Goal: Transaction & Acquisition: Purchase product/service

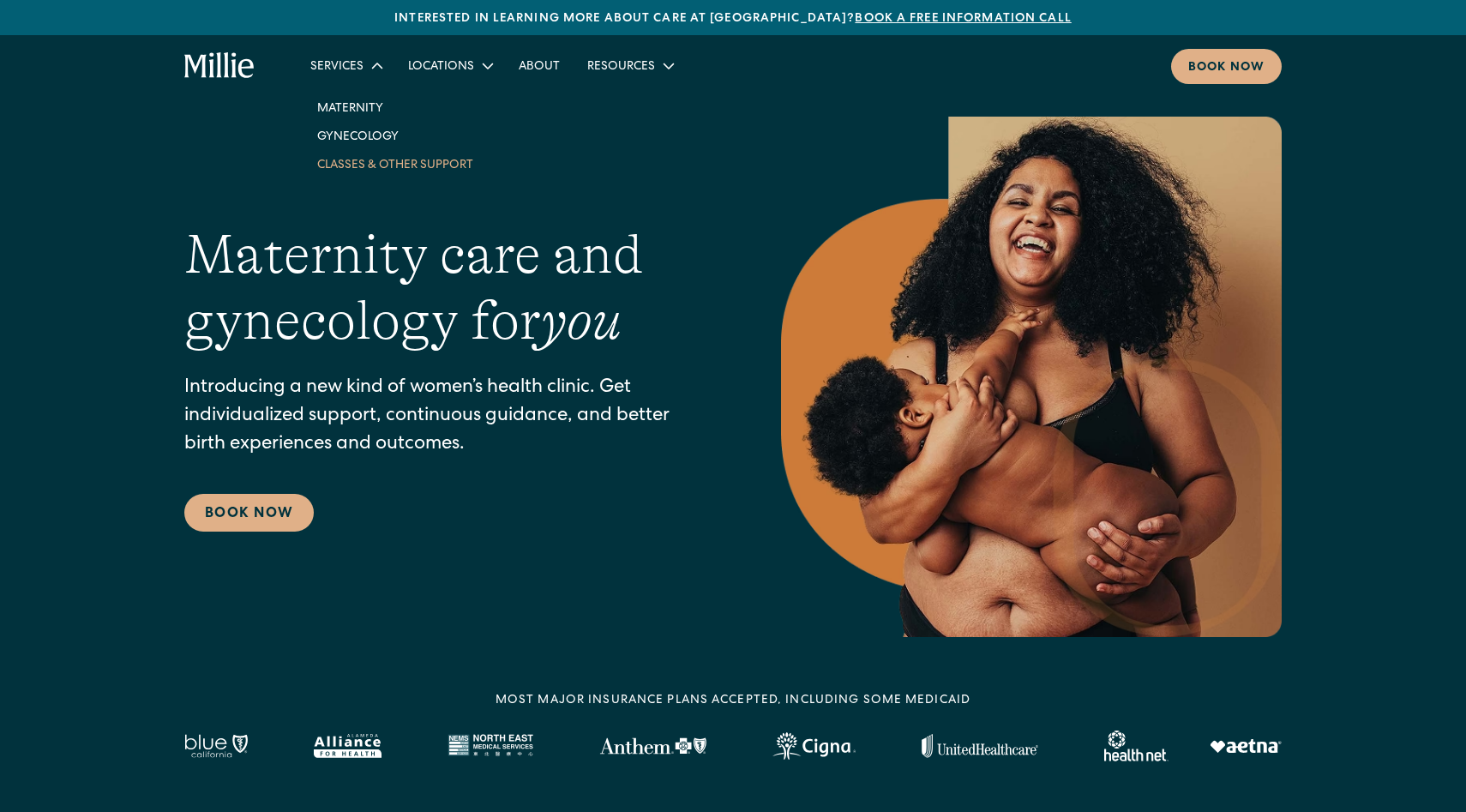
click at [384, 163] on link "Classes & Other Support" at bounding box center [395, 164] width 183 height 28
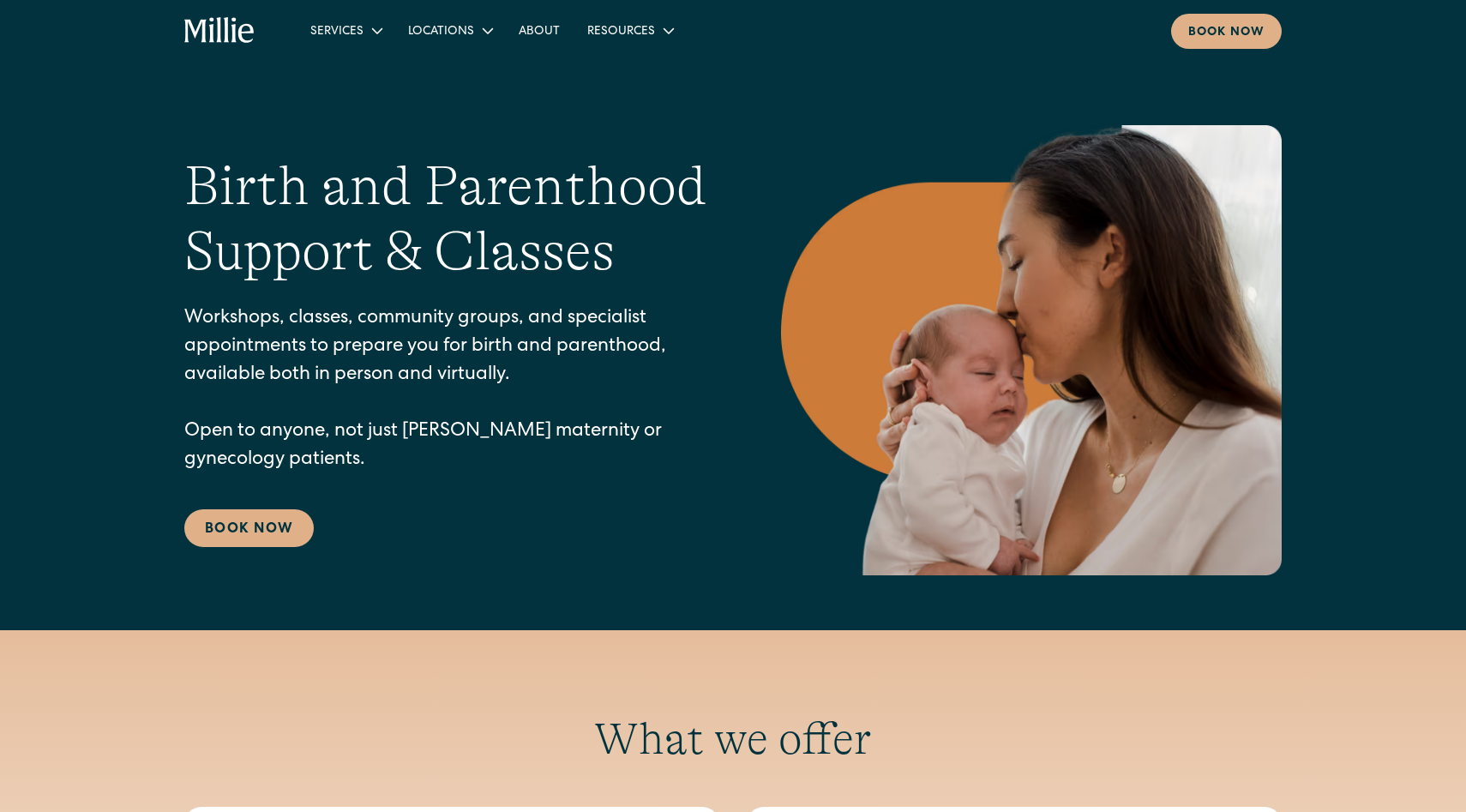
scroll to position [109, 0]
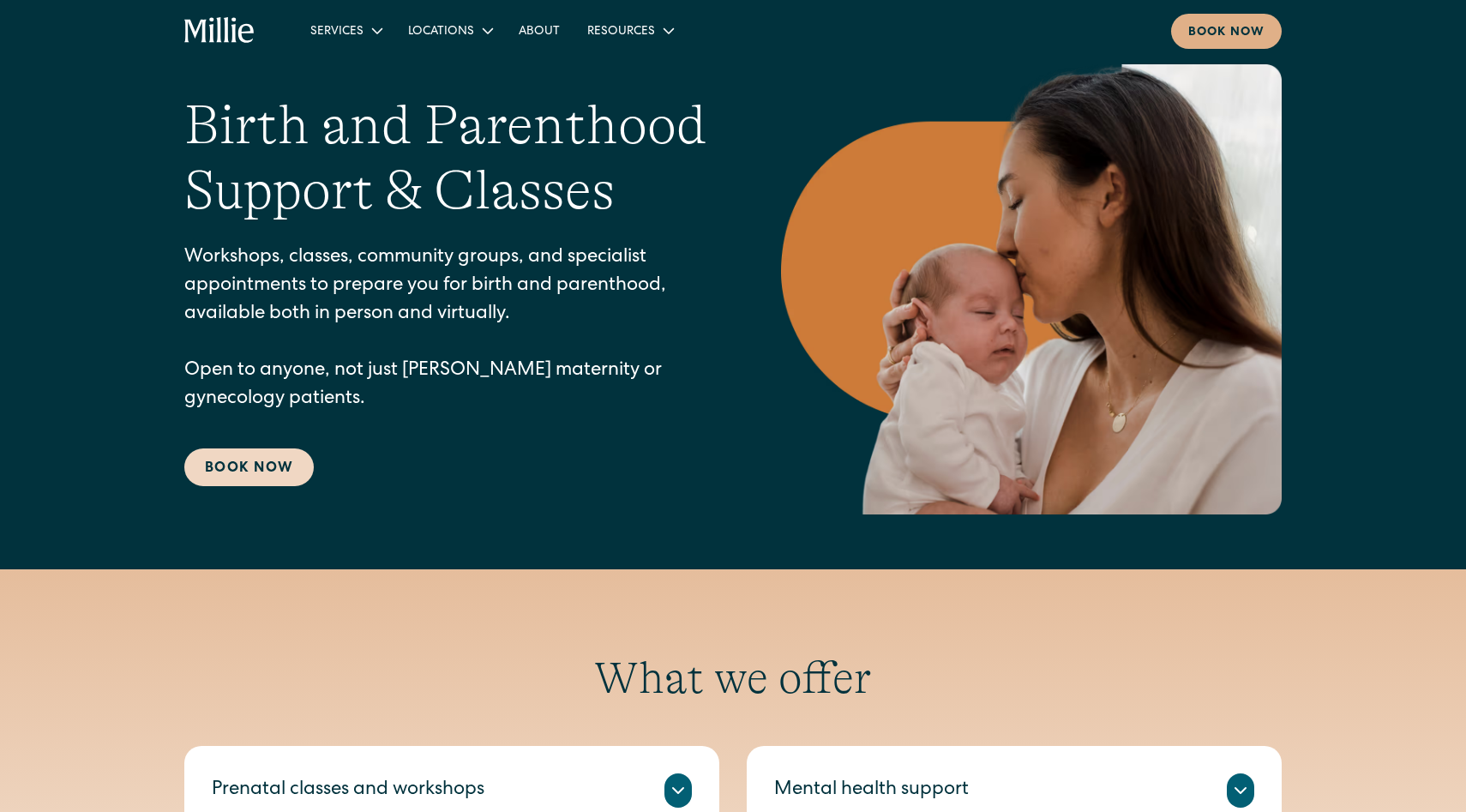
click at [282, 466] on link "Book Now" at bounding box center [249, 467] width 130 height 38
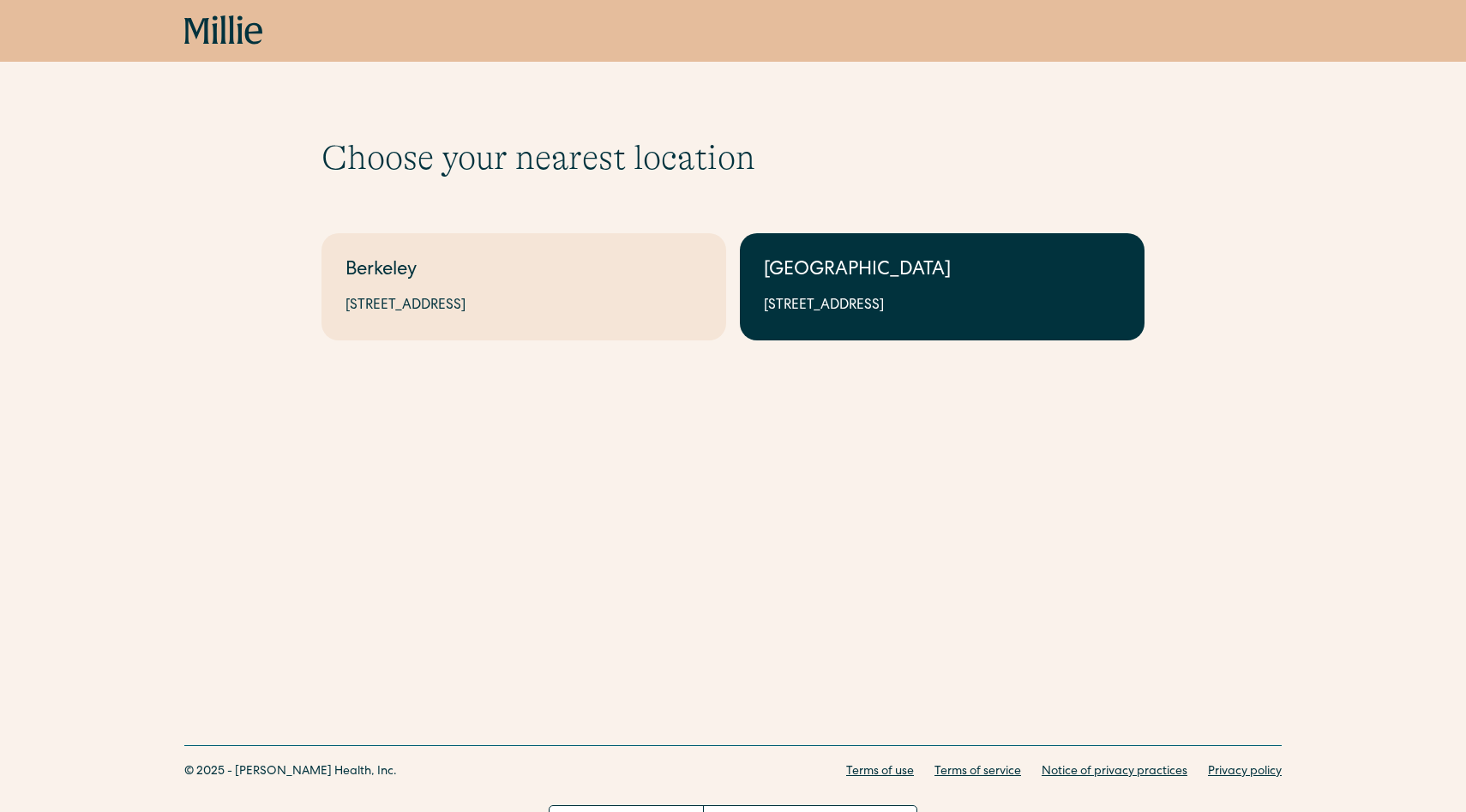
click at [914, 284] on div "[GEOGRAPHIC_DATA]" at bounding box center [942, 271] width 357 height 28
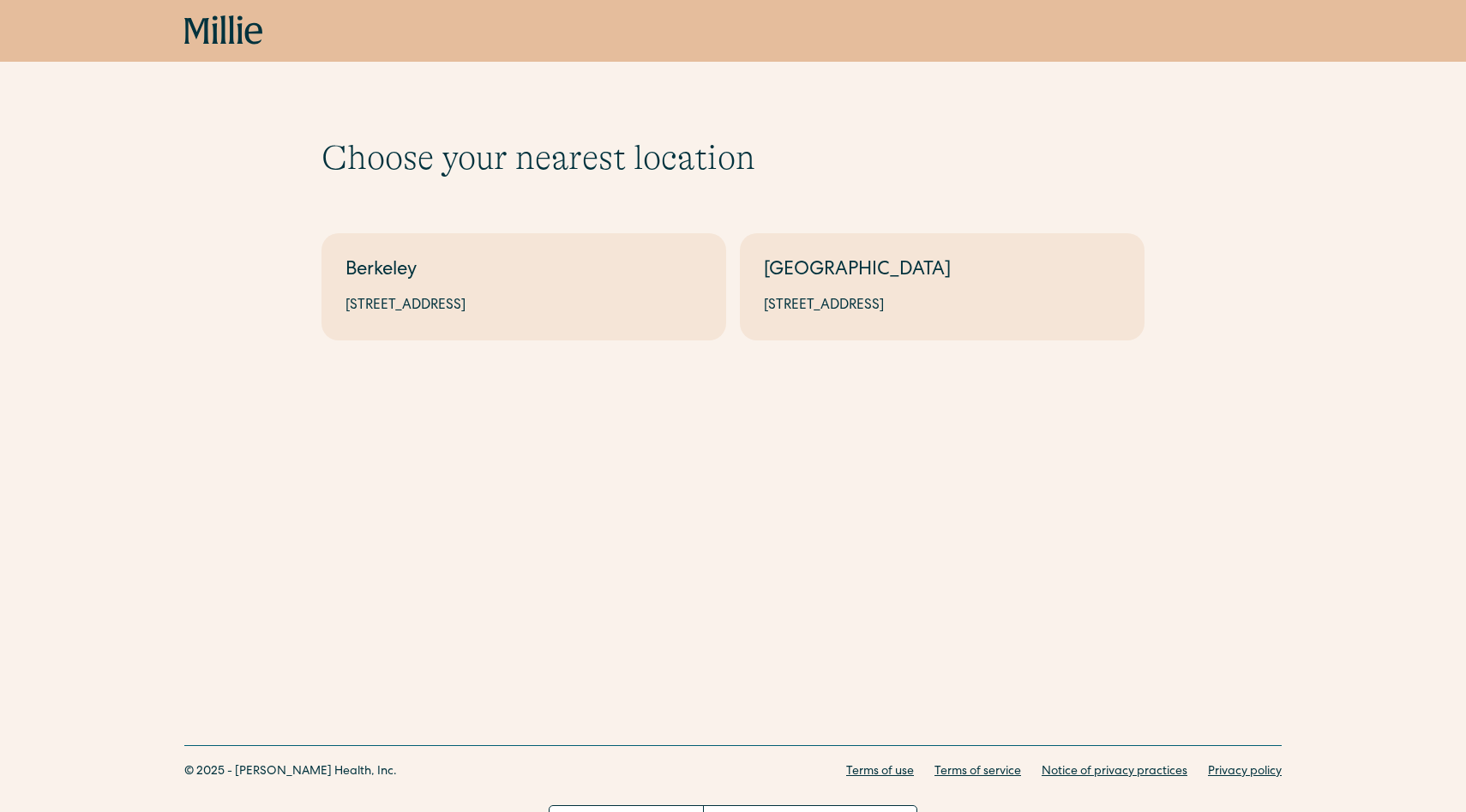
click at [544, 359] on div "Choose your nearest location Shows if there's no [GEOGRAPHIC_DATA][STREET_ADDRE…" at bounding box center [733, 211] width 1466 height 422
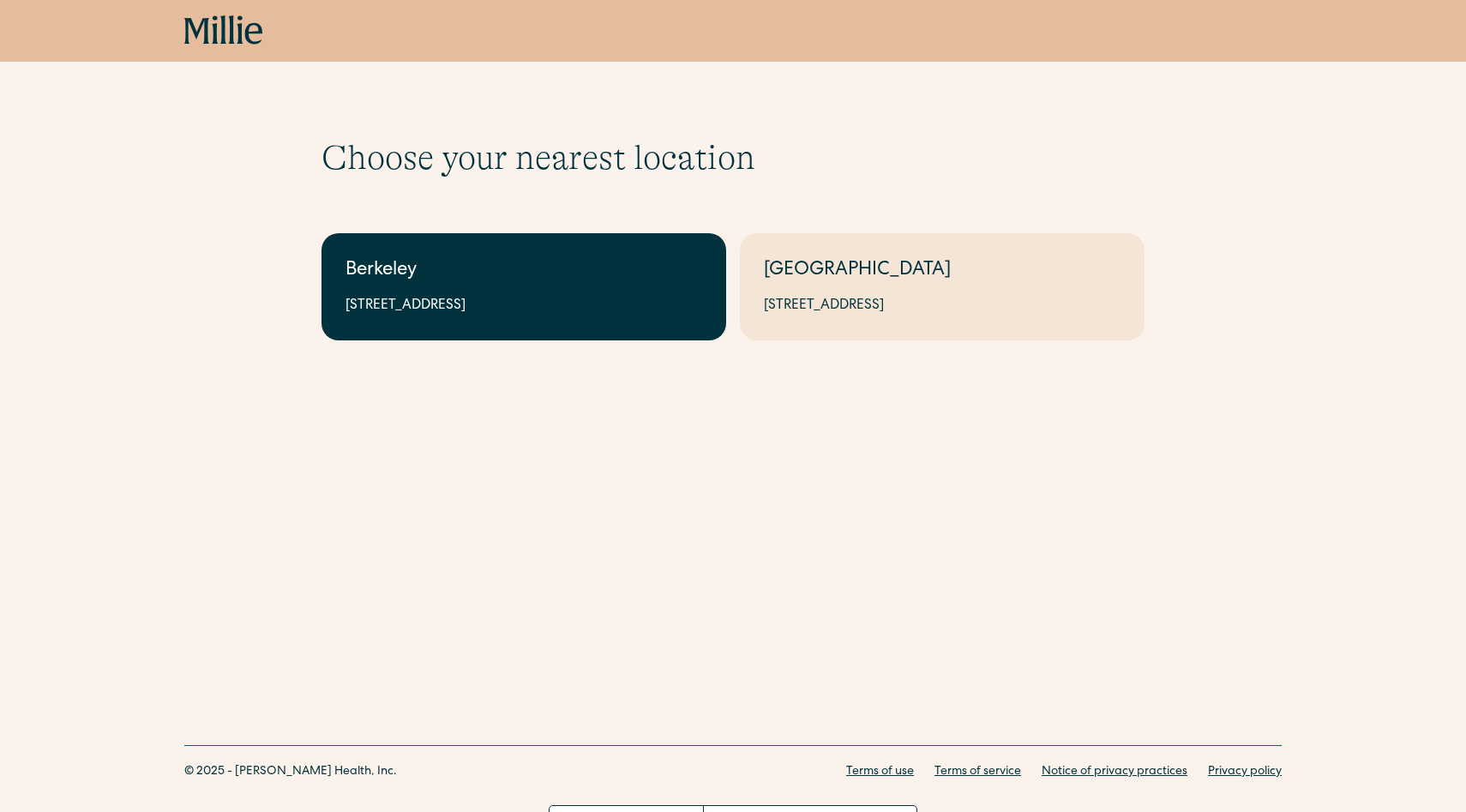
click at [544, 301] on div "2999 Regent St, Suite 524, Berkeley, CA 94705" at bounding box center [524, 305] width 357 height 20
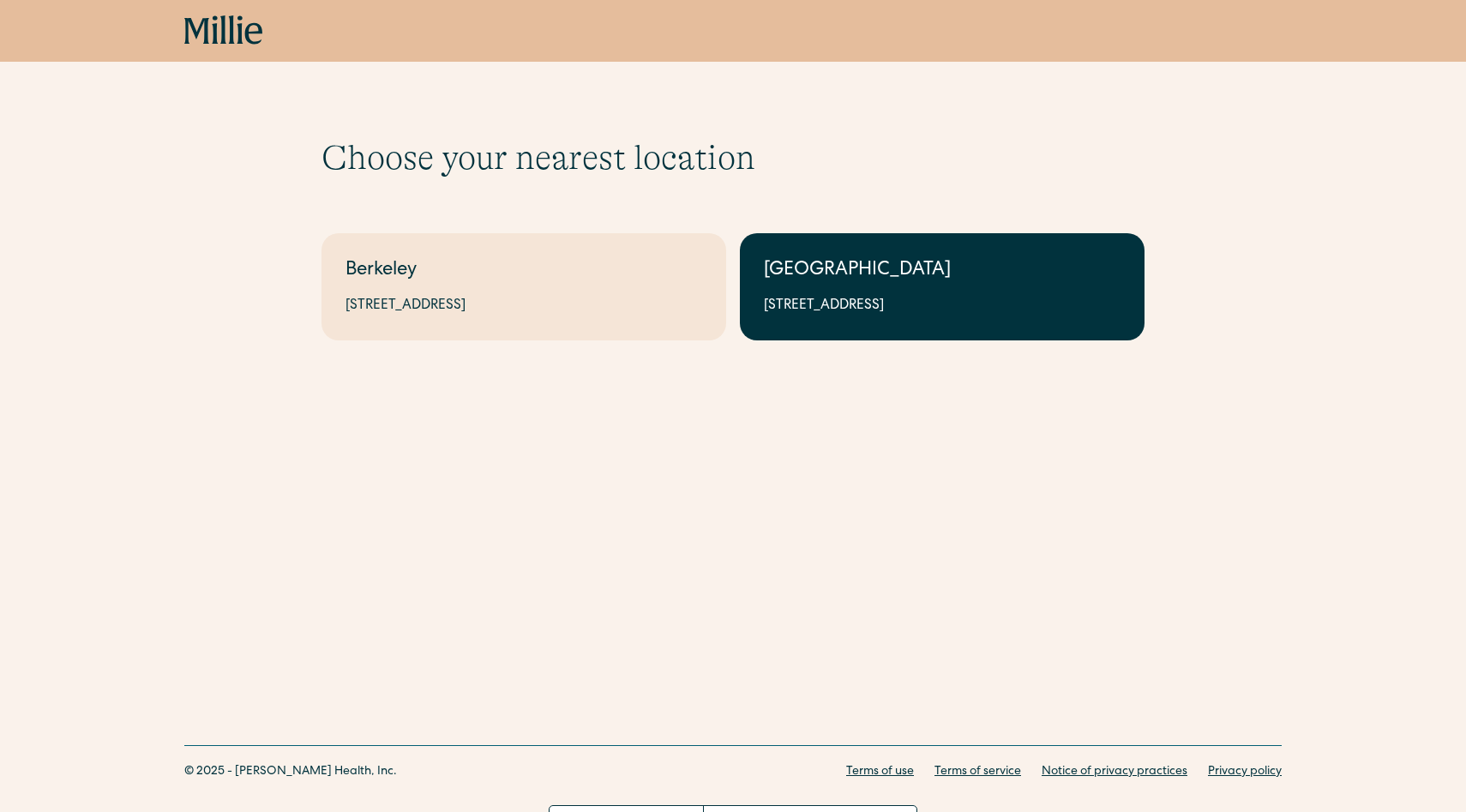
click at [884, 266] on div "[GEOGRAPHIC_DATA]" at bounding box center [942, 271] width 357 height 28
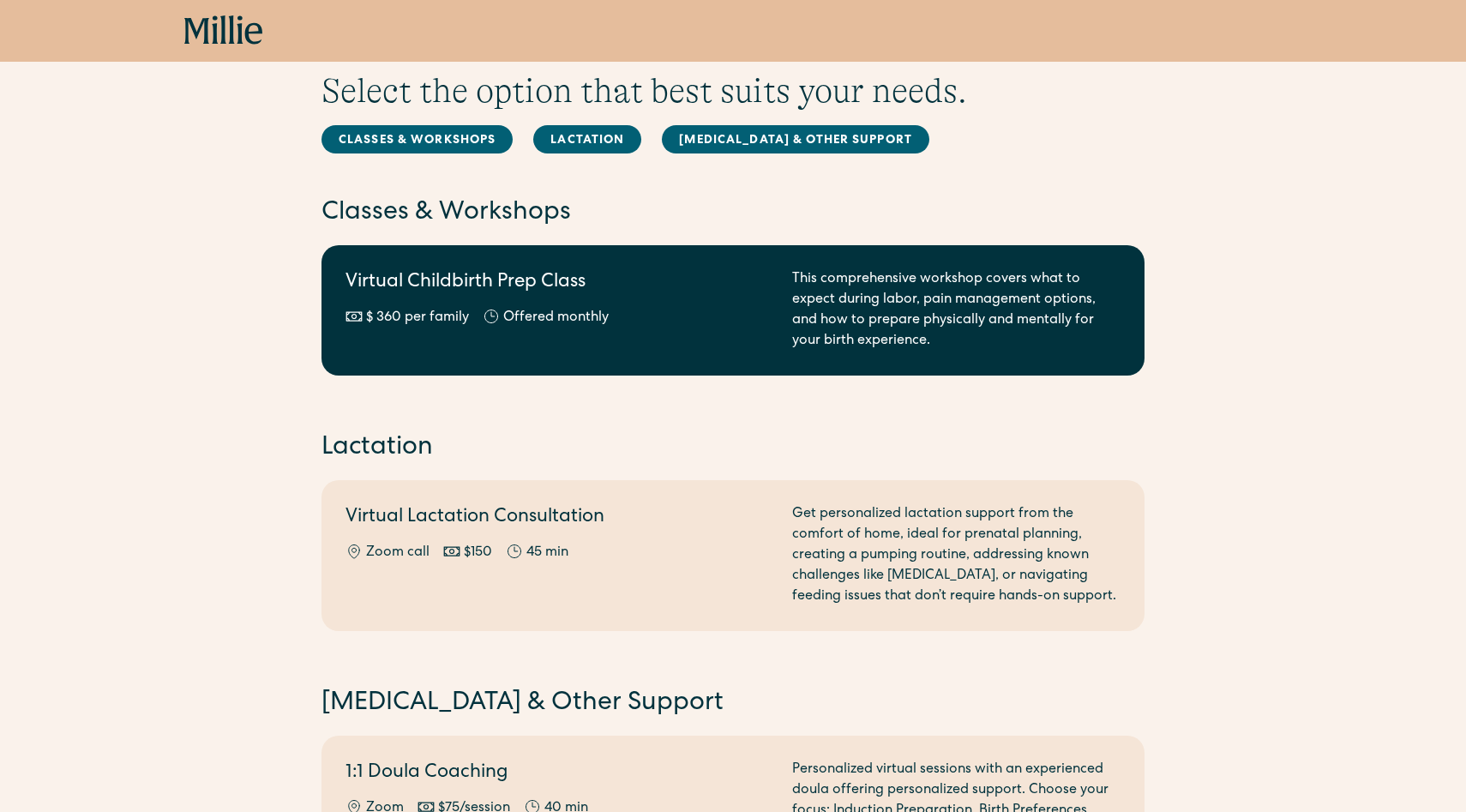
scroll to position [54, 0]
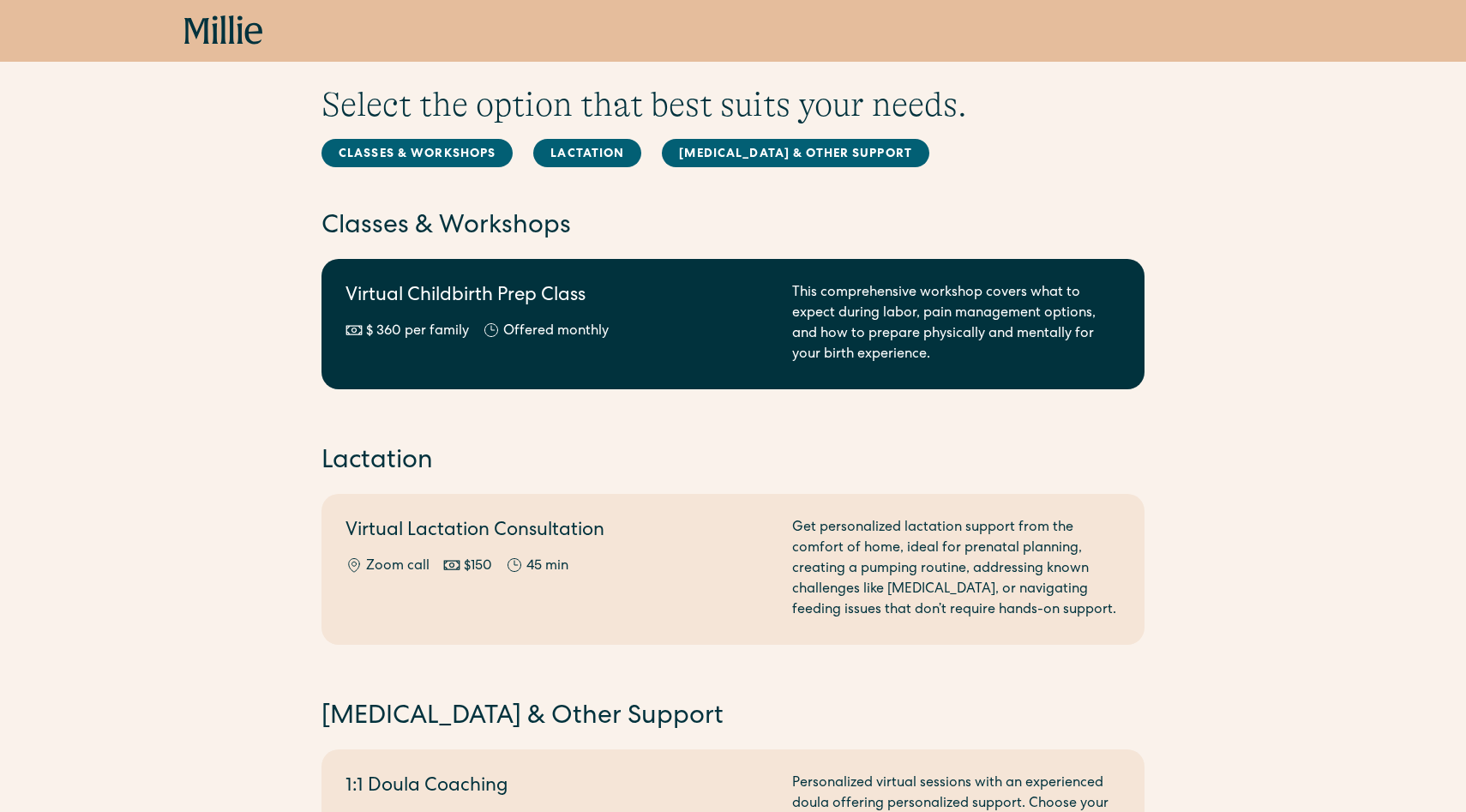
click at [660, 344] on div "Virtual Childbirth Prep Class $ 360 per family Offered monthly Every other month" at bounding box center [558, 324] width 426 height 82
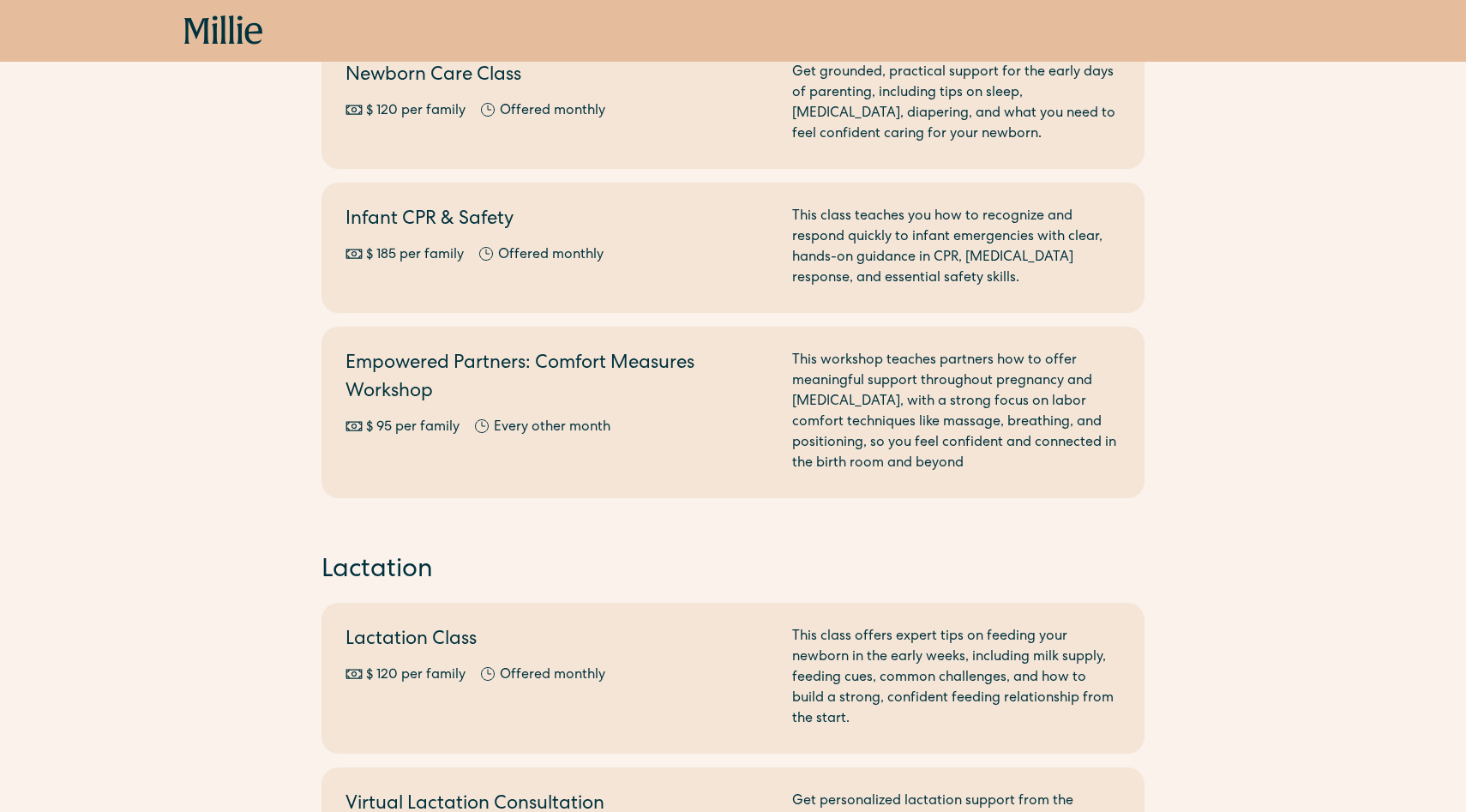
scroll to position [578, 0]
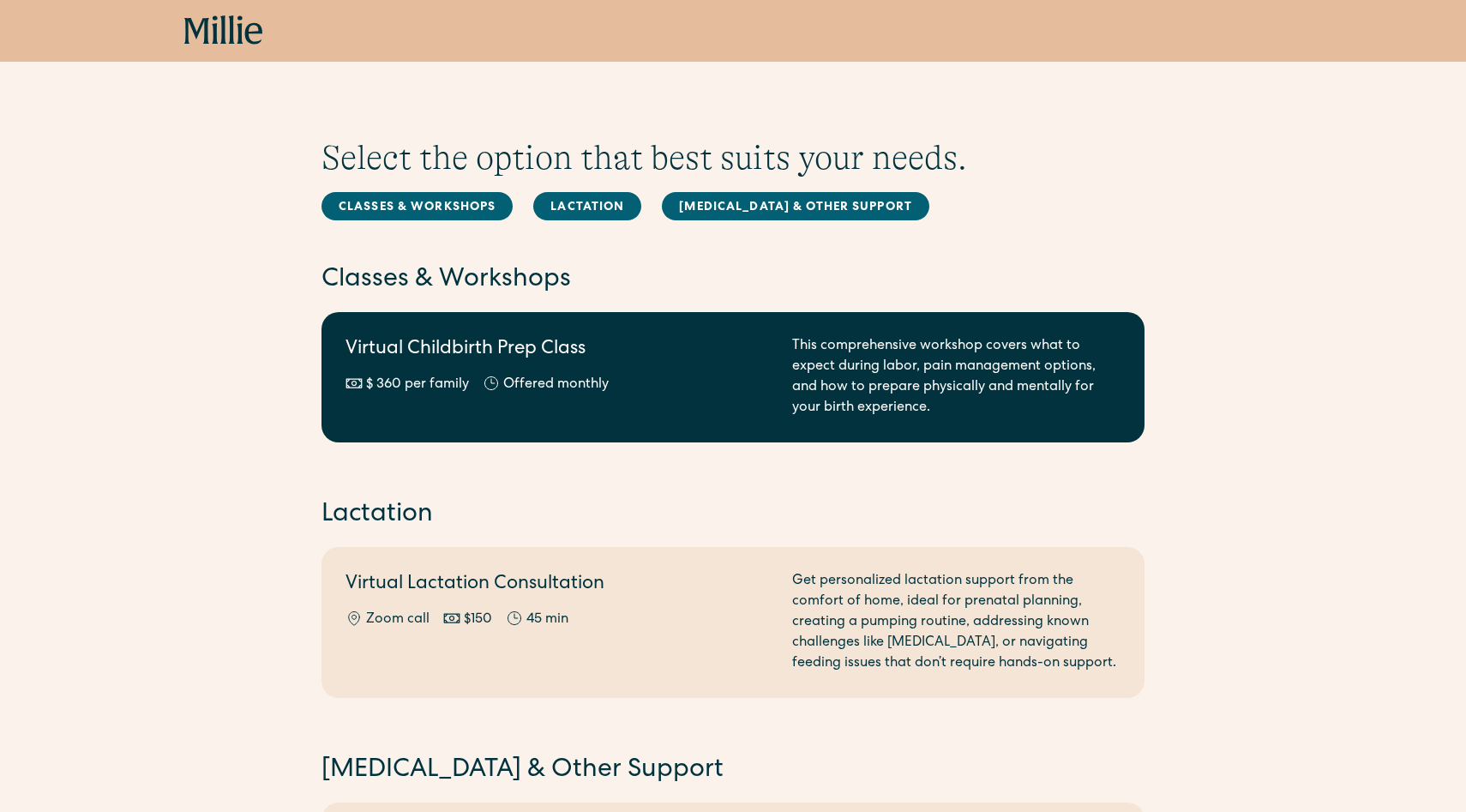
click at [456, 354] on h2 "Virtual Childbirth Prep Class" at bounding box center [558, 350] width 426 height 28
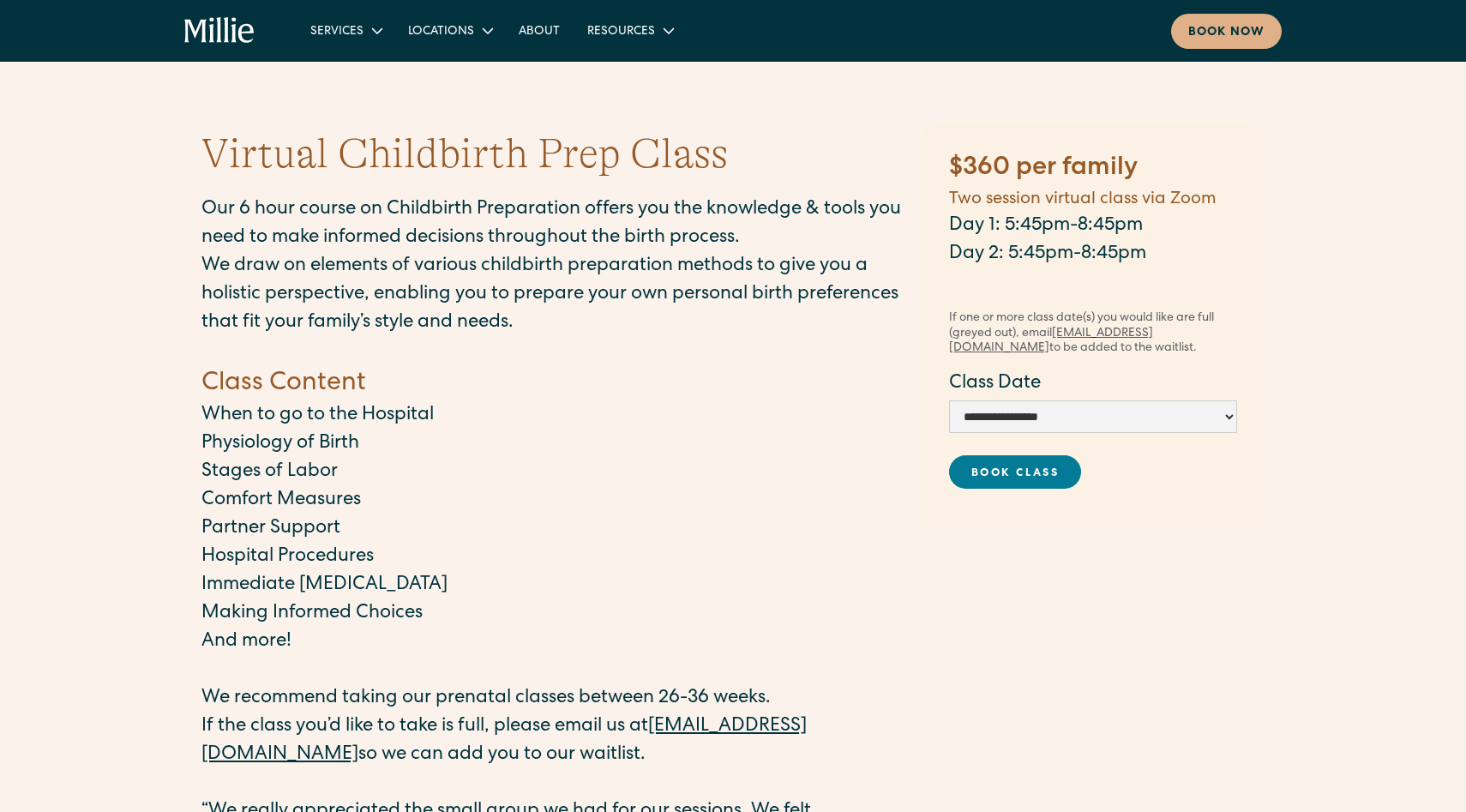
click at [436, 238] on p "Our 6 hour course on Childbirth Preparation offers you the knowledge & tools yo…" at bounding box center [553, 224] width 703 height 57
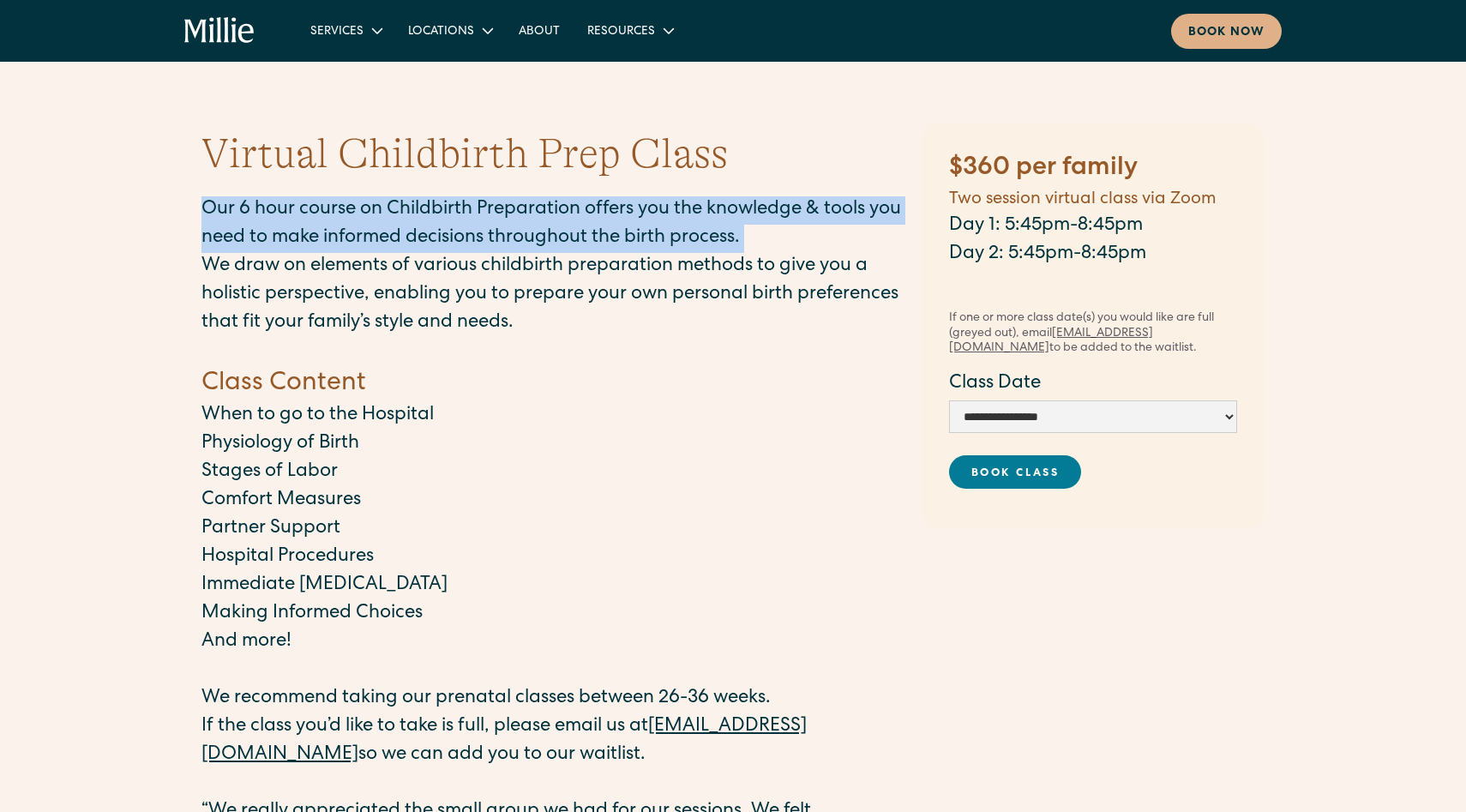
click at [436, 238] on p "Our 6 hour course on Childbirth Preparation offers you the knowledge & tools yo…" at bounding box center [553, 224] width 703 height 57
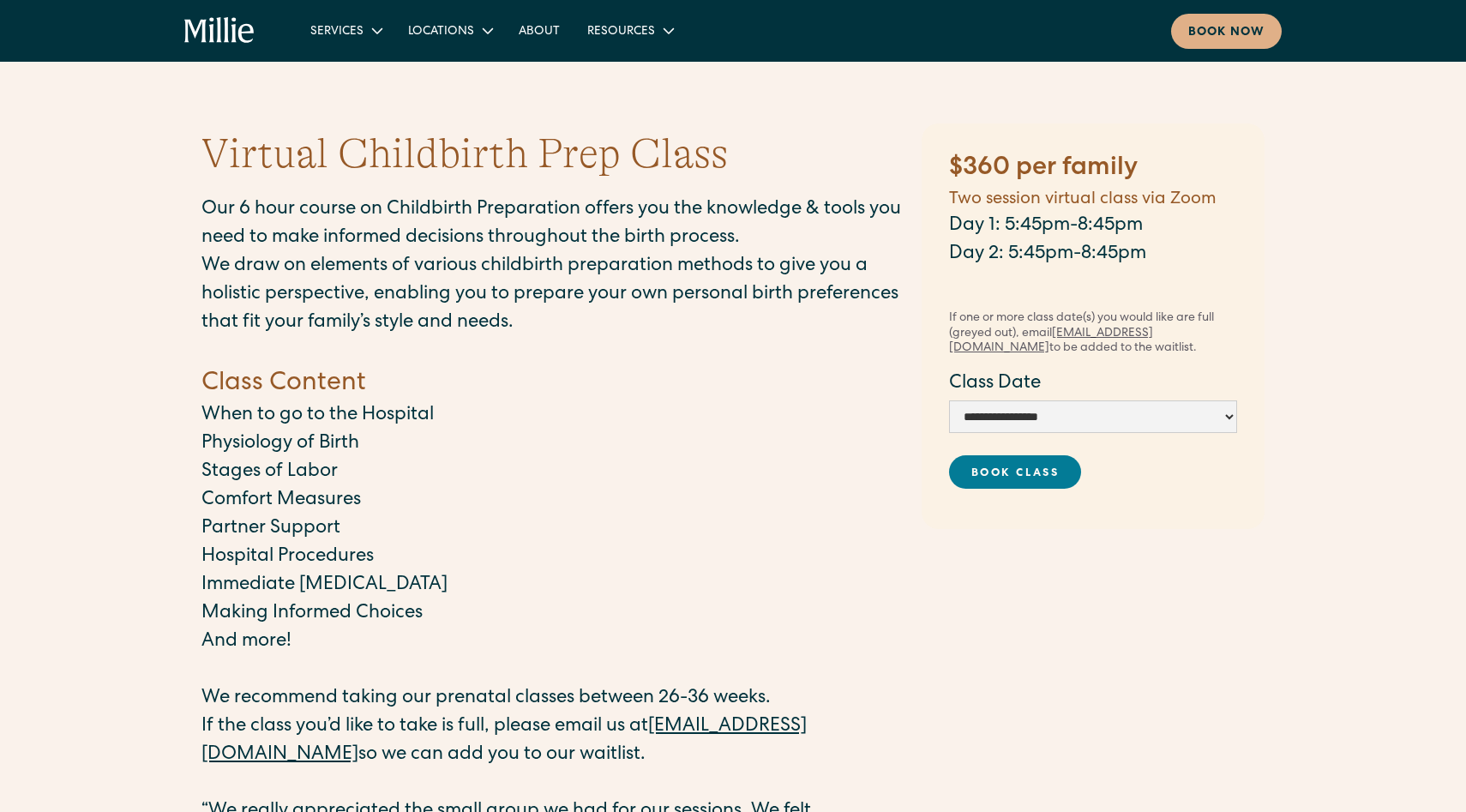
click at [351, 267] on p "We draw on elements of various childbirth preparation methods to give you a hol…" at bounding box center [553, 294] width 703 height 85
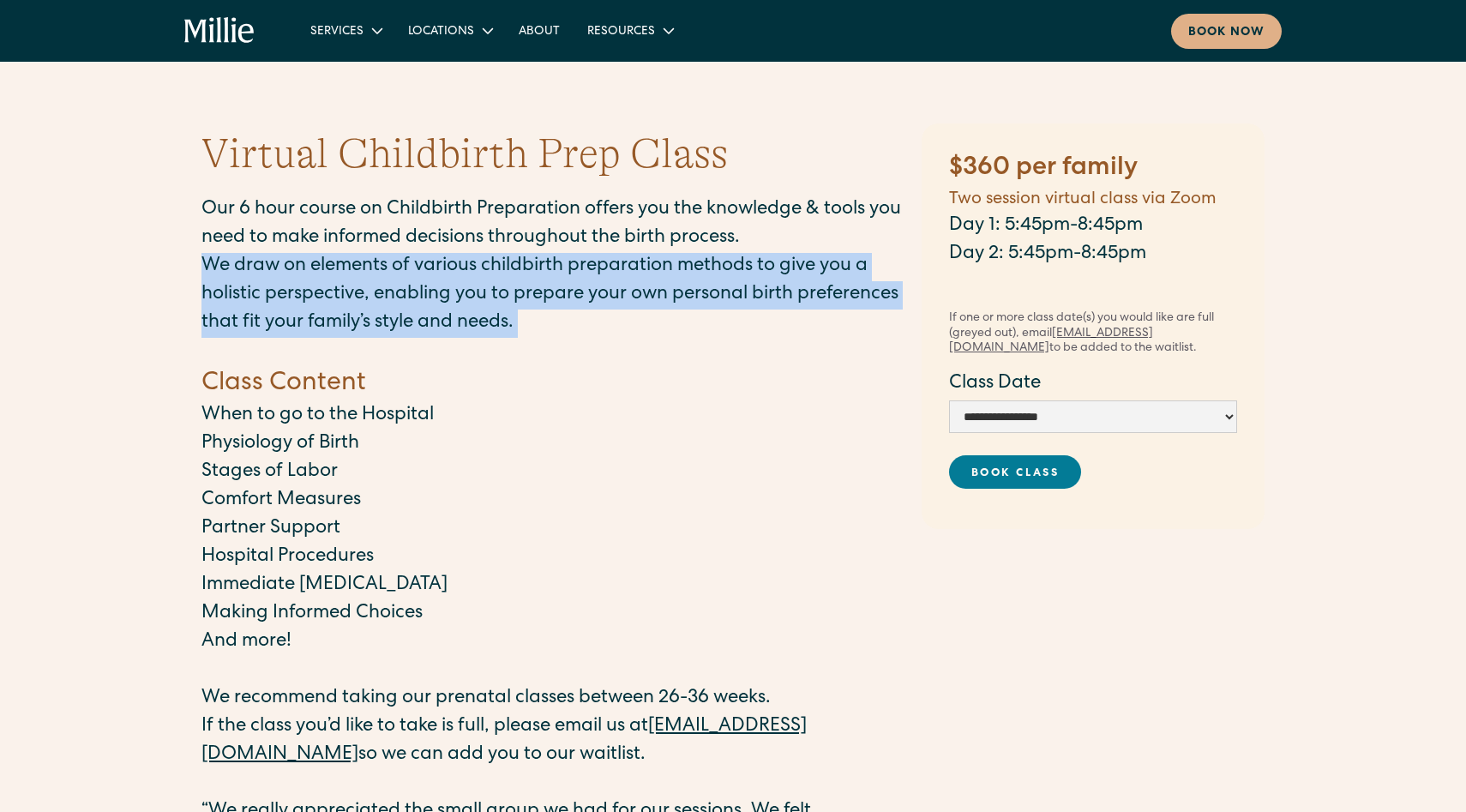
click at [351, 267] on p "We draw on elements of various childbirth preparation methods to give you a hol…" at bounding box center [553, 294] width 703 height 85
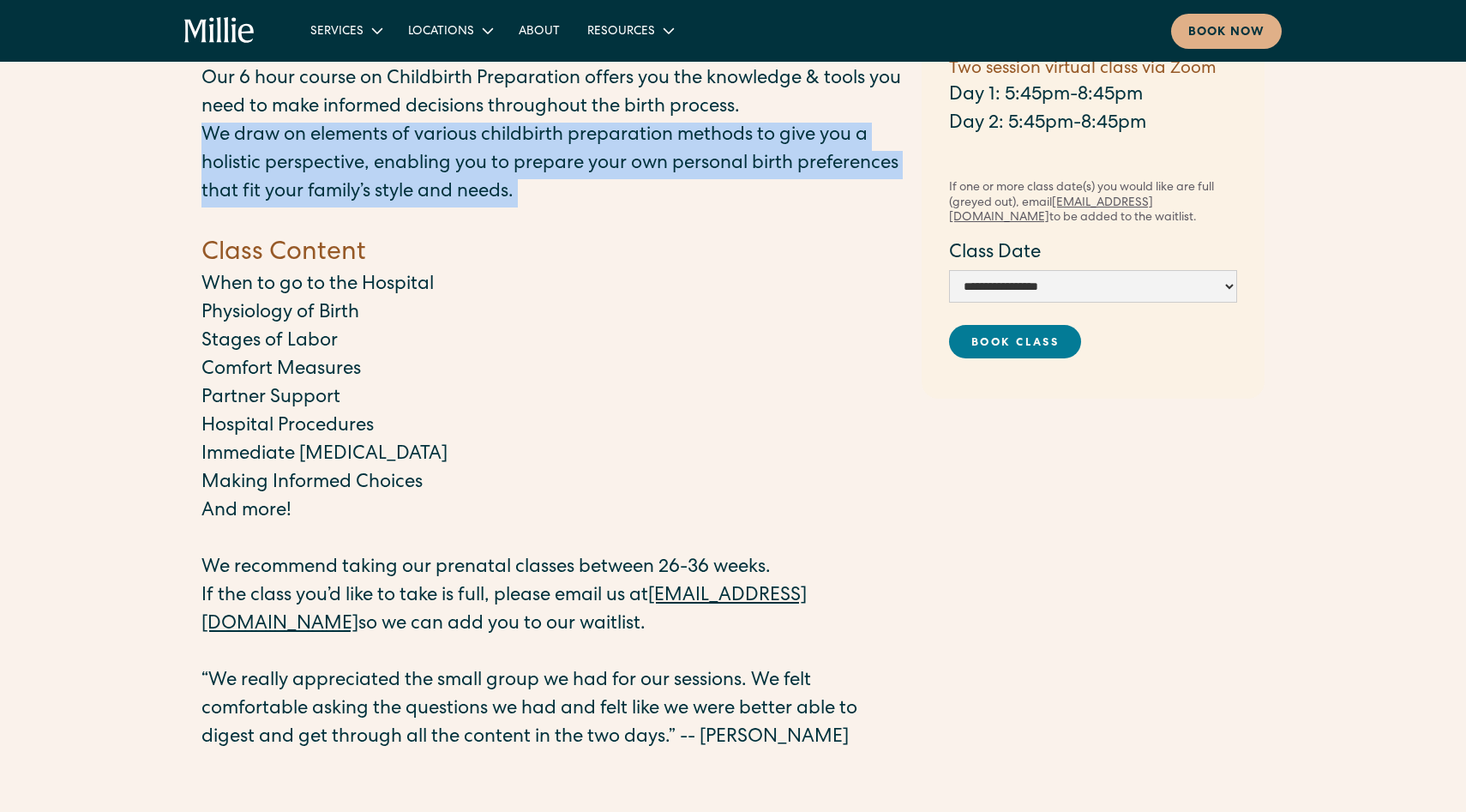
scroll to position [132, 0]
click at [276, 173] on p "We draw on elements of various childbirth preparation methods to give you a hol…" at bounding box center [553, 164] width 703 height 85
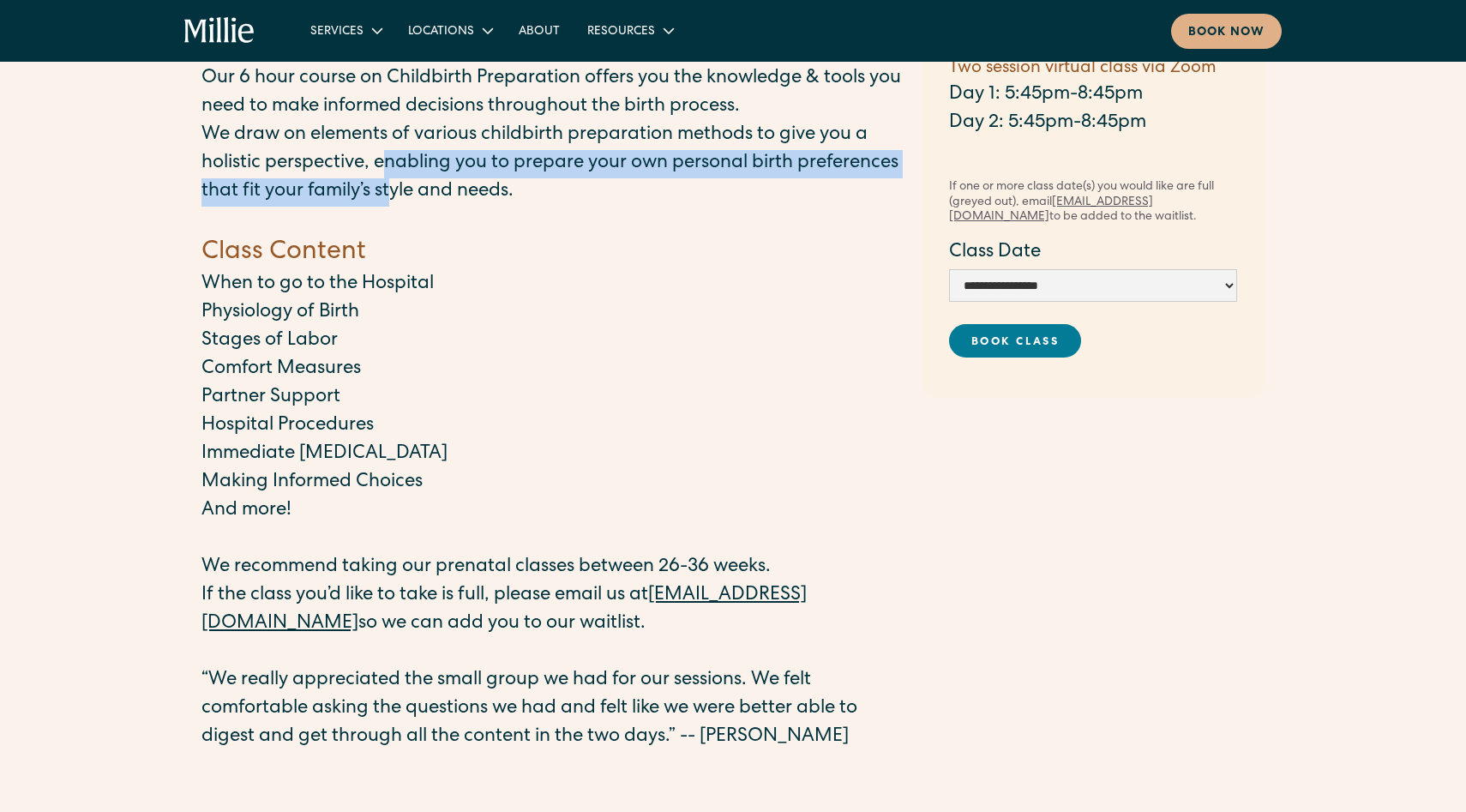
drag, startPoint x: 381, startPoint y: 166, endPoint x: 394, endPoint y: 180, distance: 19.1
click at [394, 180] on p "We draw on elements of various childbirth preparation methods to give you a hol…" at bounding box center [553, 164] width 703 height 85
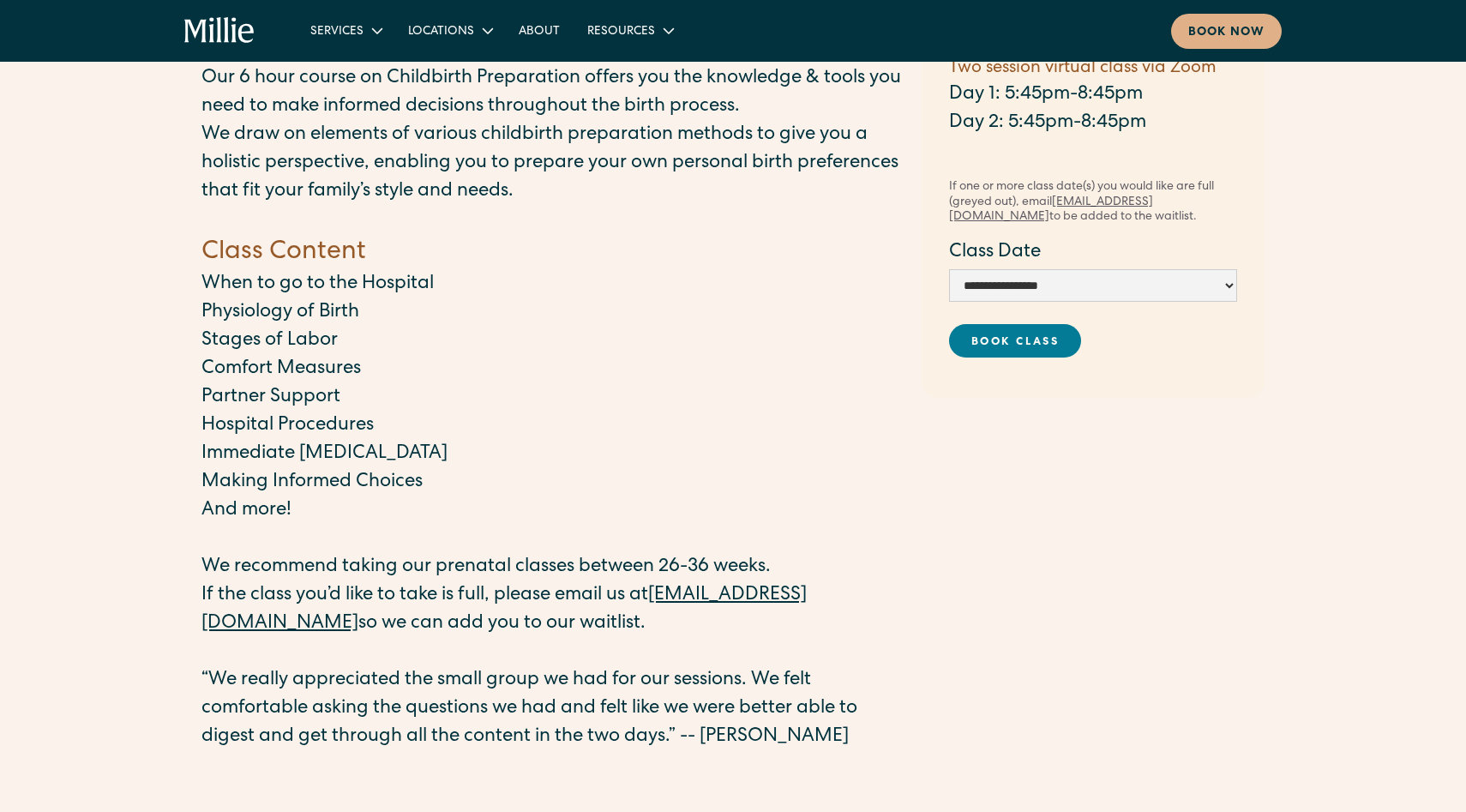
click at [506, 198] on p "We draw on elements of various childbirth preparation methods to give you a hol…" at bounding box center [553, 164] width 703 height 85
drag, startPoint x: 540, startPoint y: 200, endPoint x: 409, endPoint y: 178, distance: 132.8
click at [405, 179] on p "We draw on elements of various childbirth preparation methods to give you a hol…" at bounding box center [553, 164] width 703 height 85
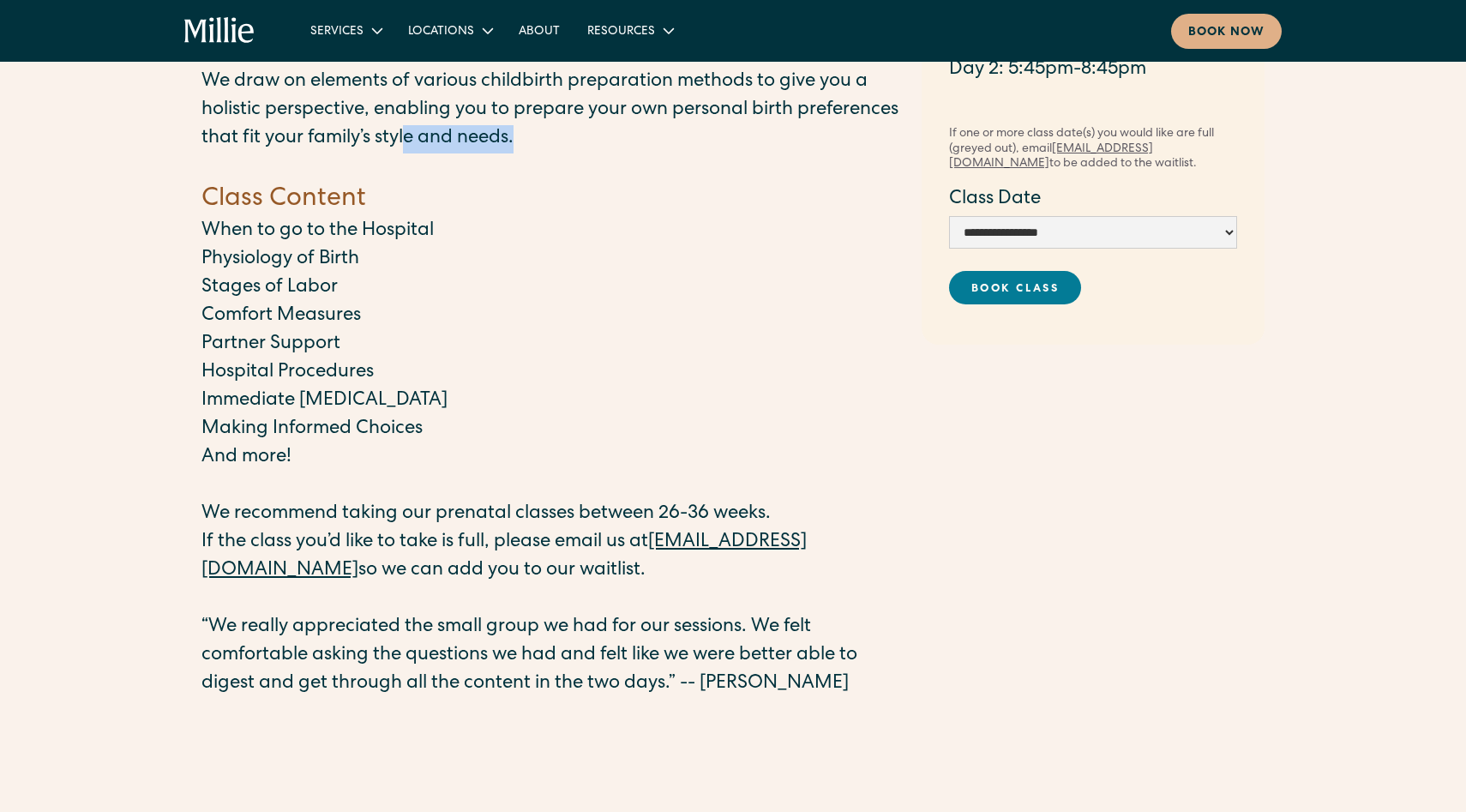
scroll to position [199, 0]
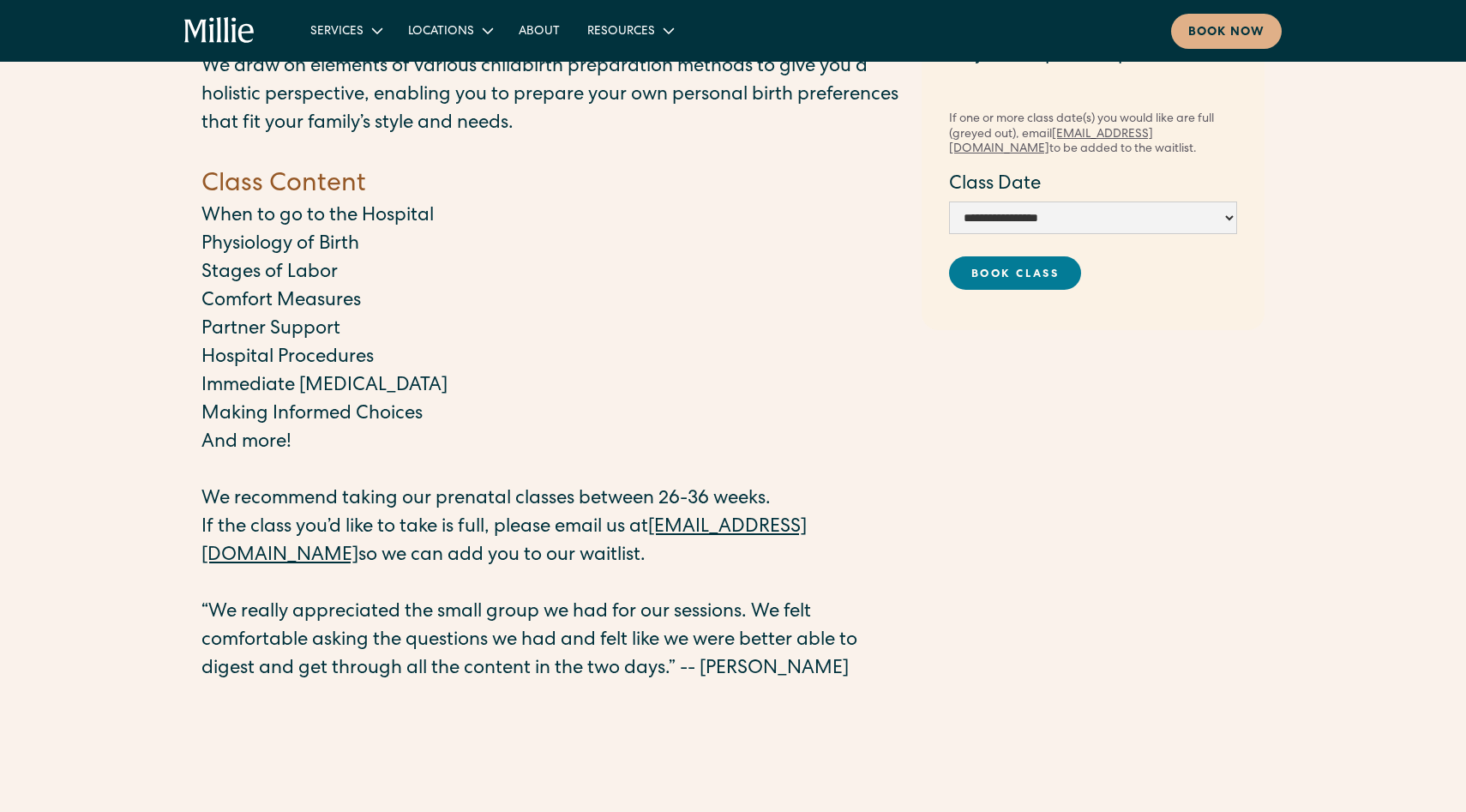
click at [280, 189] on h4 "Class Content" at bounding box center [553, 184] width 703 height 36
click at [279, 211] on p "When to go to the Hospital" at bounding box center [553, 216] width 703 height 28
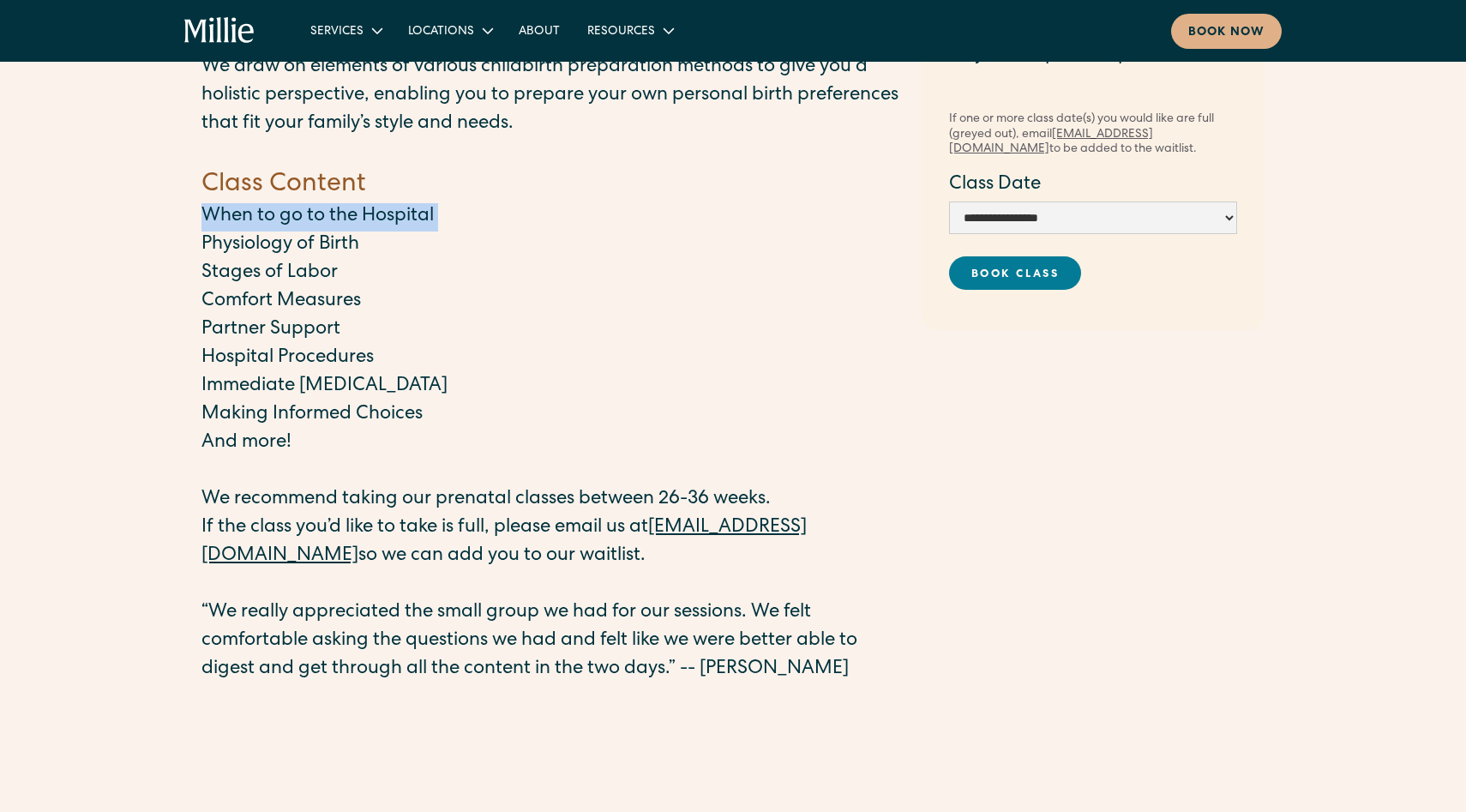
click at [279, 211] on p "When to go to the Hospital" at bounding box center [553, 216] width 703 height 28
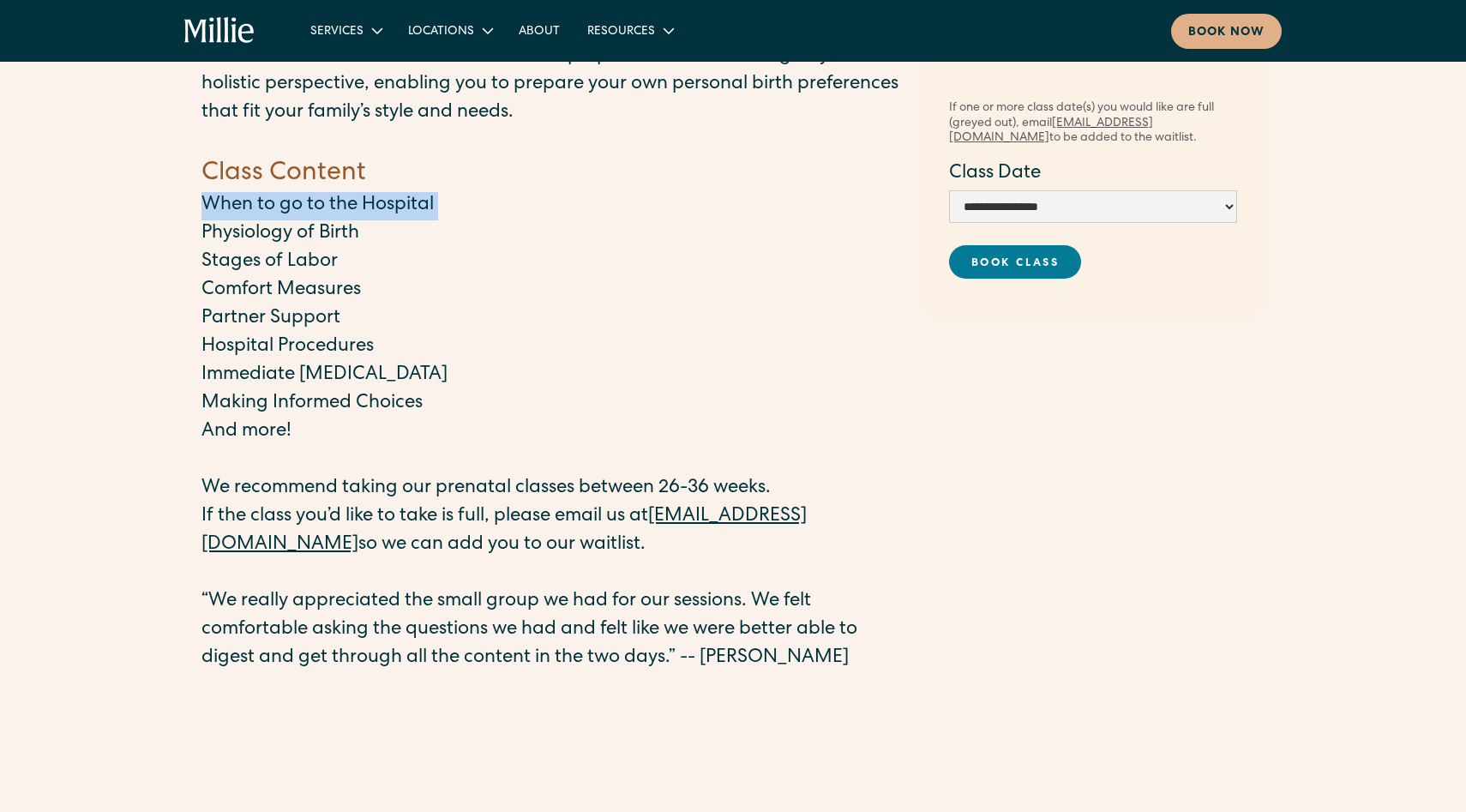
scroll to position [203, 0]
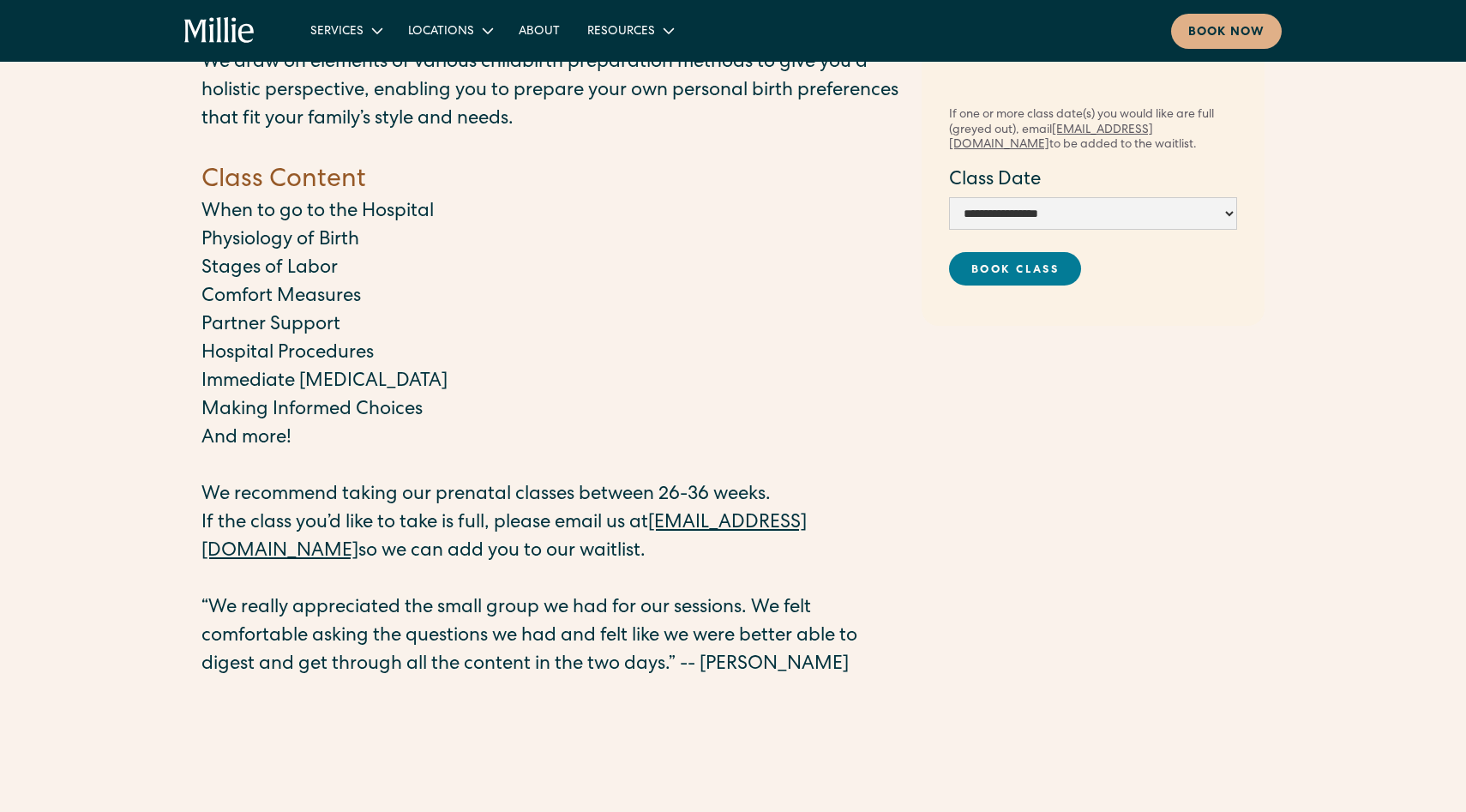
click at [282, 250] on p "Physiology of Birth" at bounding box center [553, 241] width 703 height 28
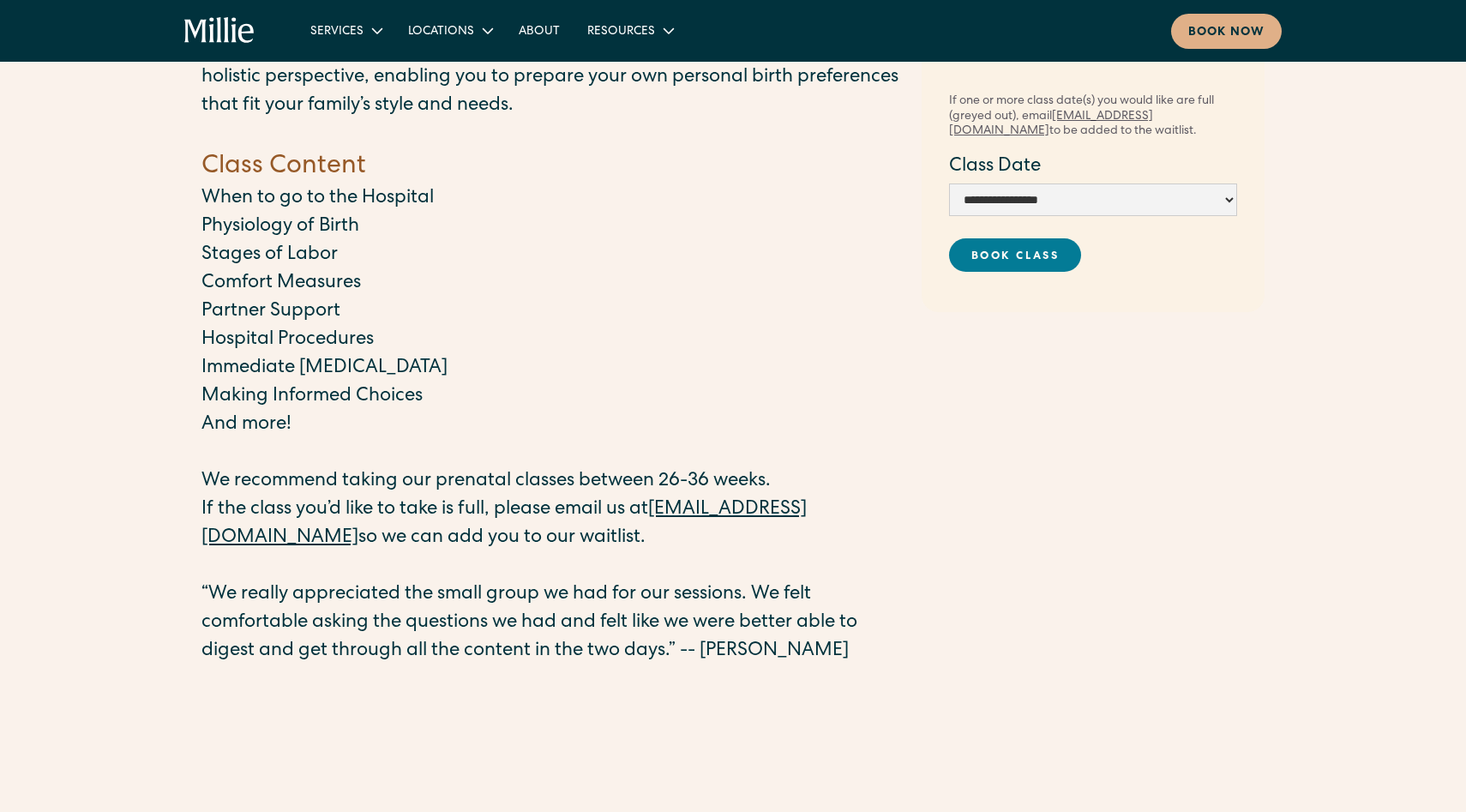
click at [280, 251] on p "Stages of Labor" at bounding box center [553, 255] width 703 height 28
click at [280, 273] on p "Comfort Measures" at bounding box center [553, 284] width 703 height 28
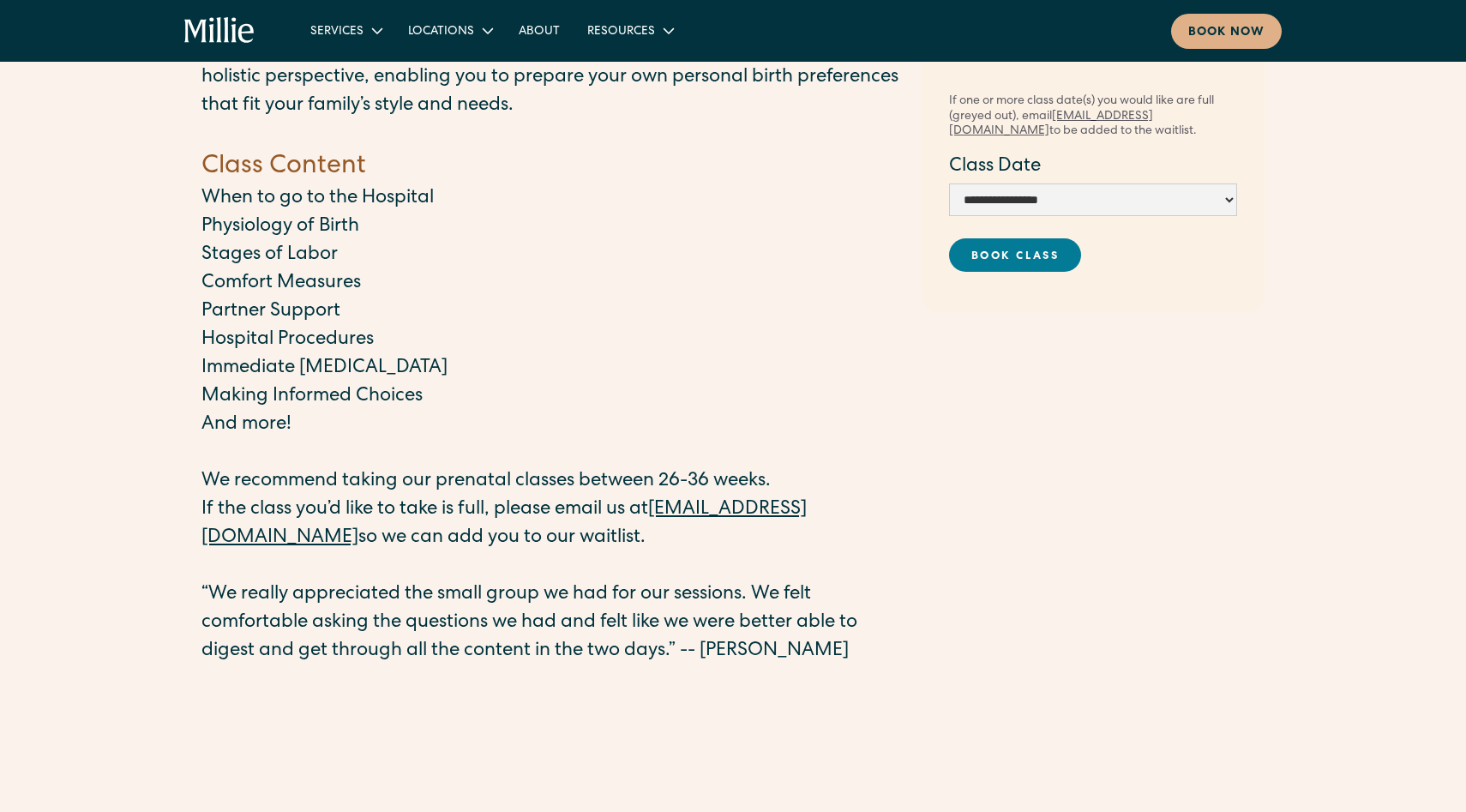
click at [278, 302] on p "Partner Support" at bounding box center [553, 312] width 703 height 28
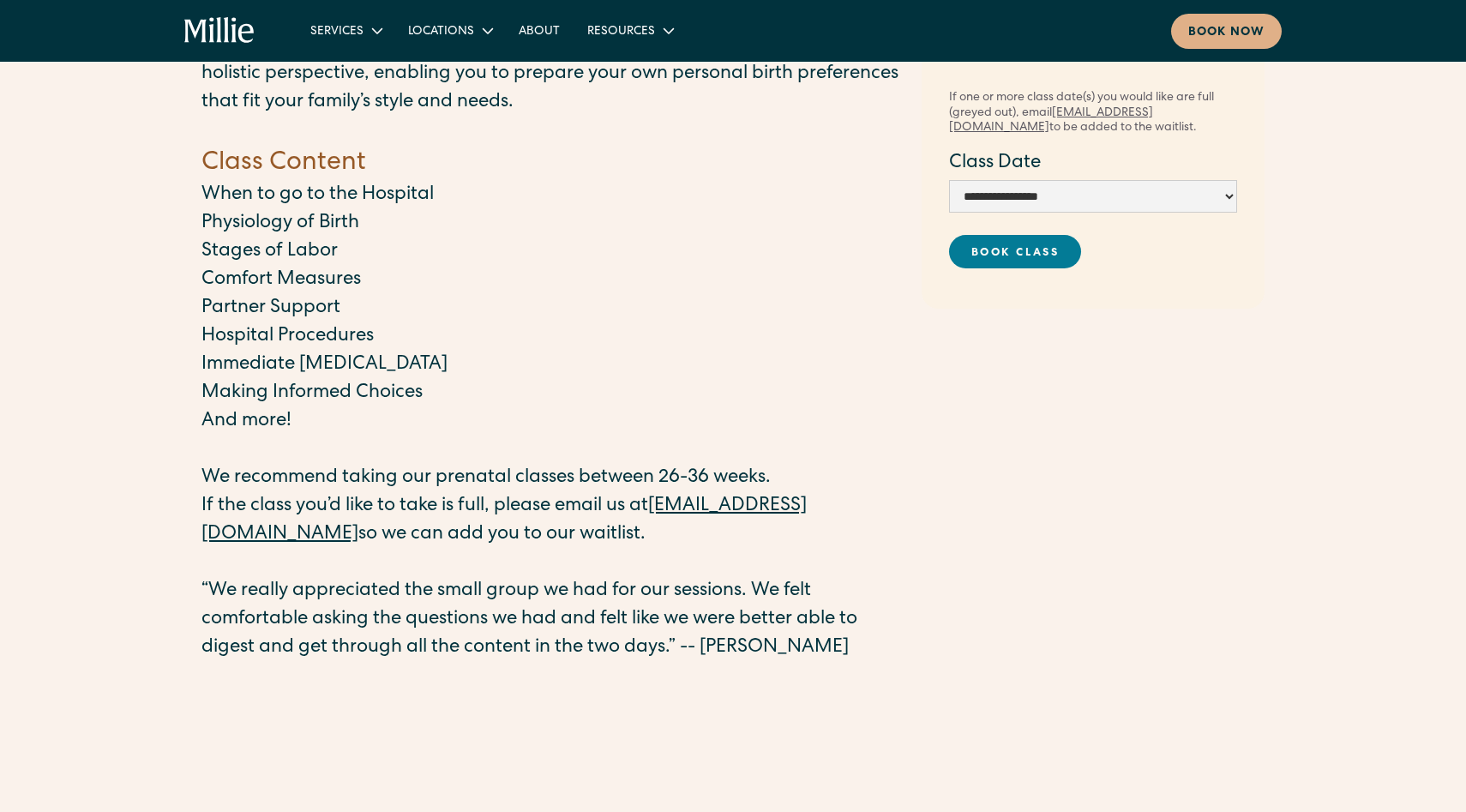
click at [274, 336] on p "Hospital Procedures" at bounding box center [553, 336] width 703 height 28
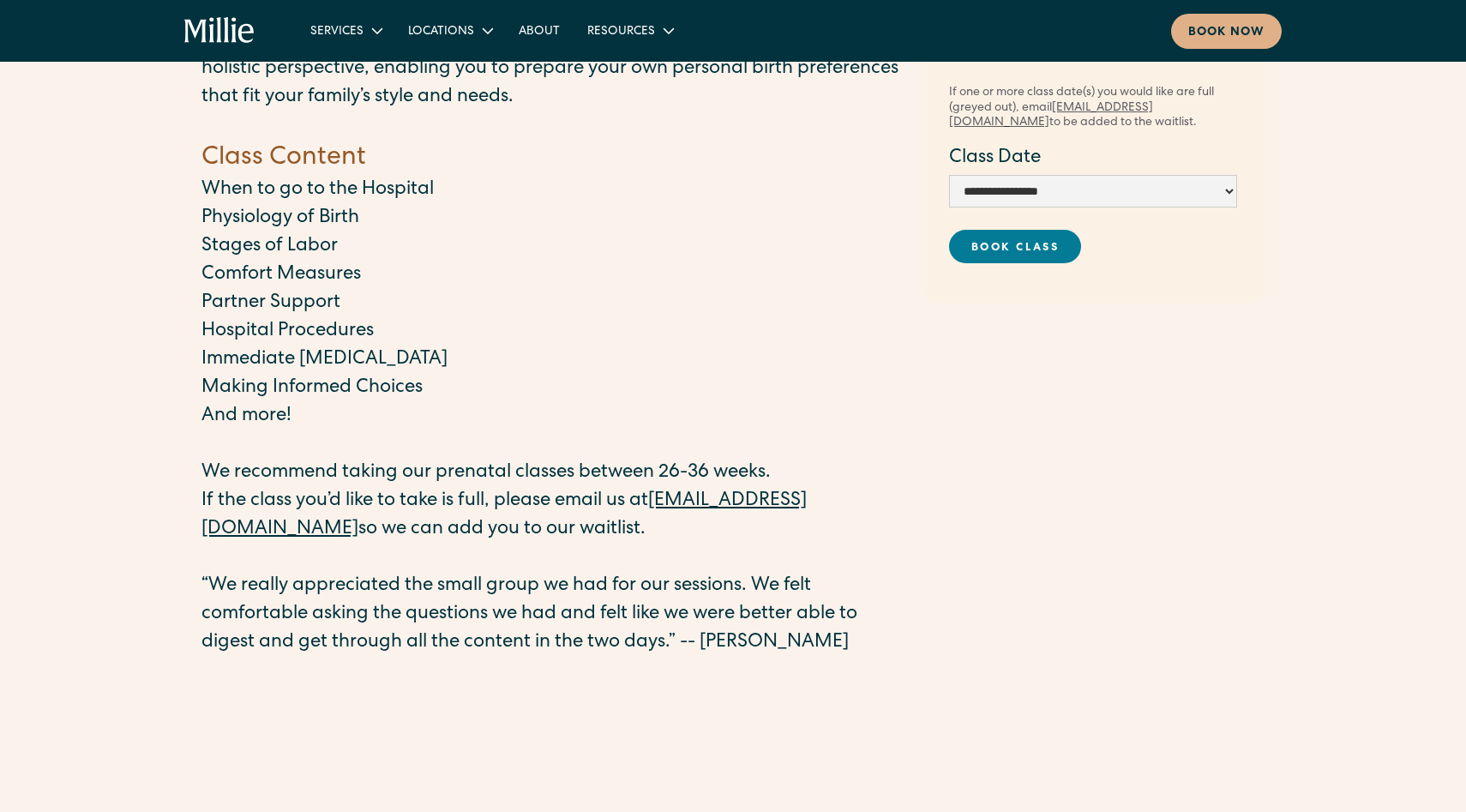
click at [267, 358] on p "Immediate Postpartum Period" at bounding box center [553, 360] width 703 height 28
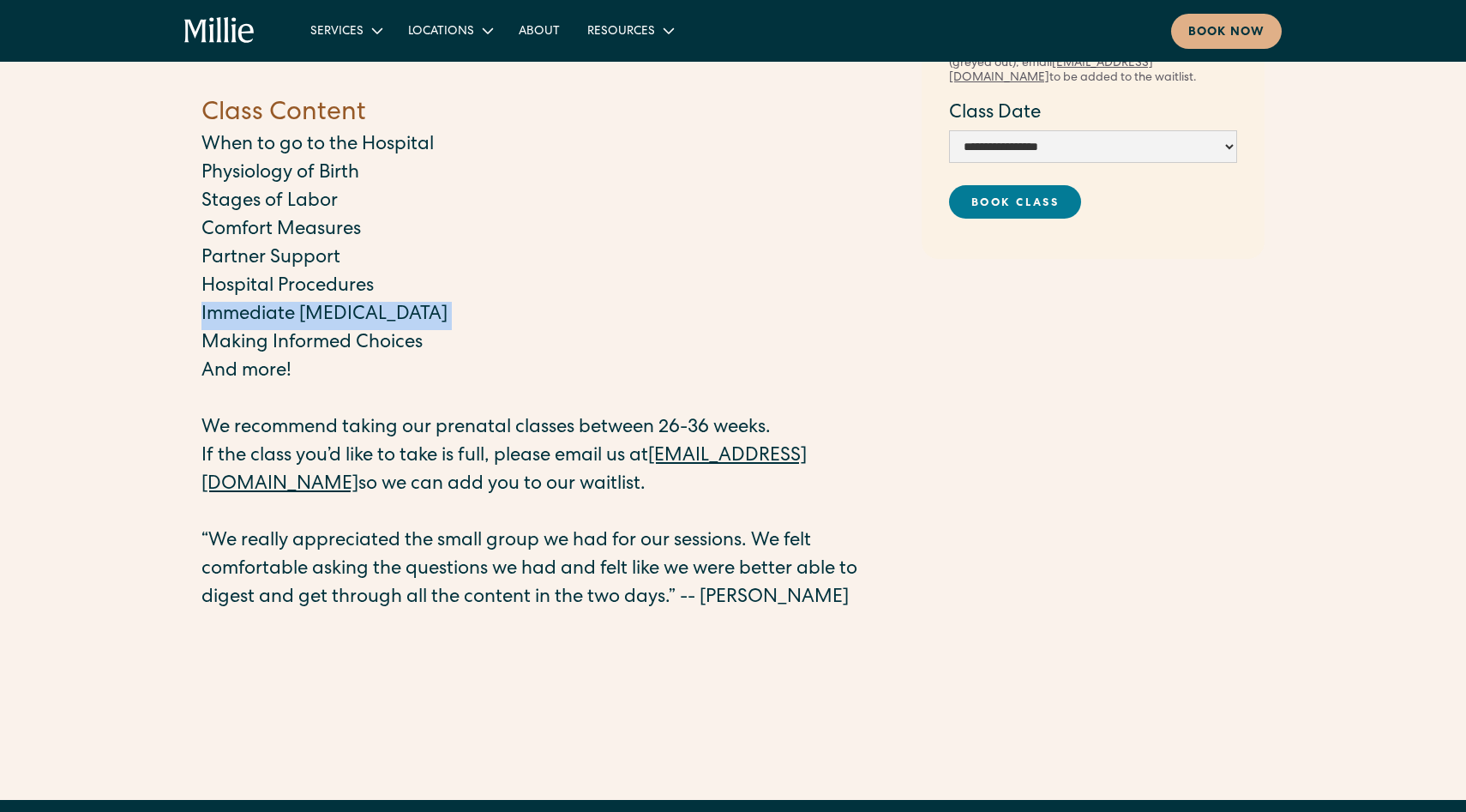
scroll to position [282, 0]
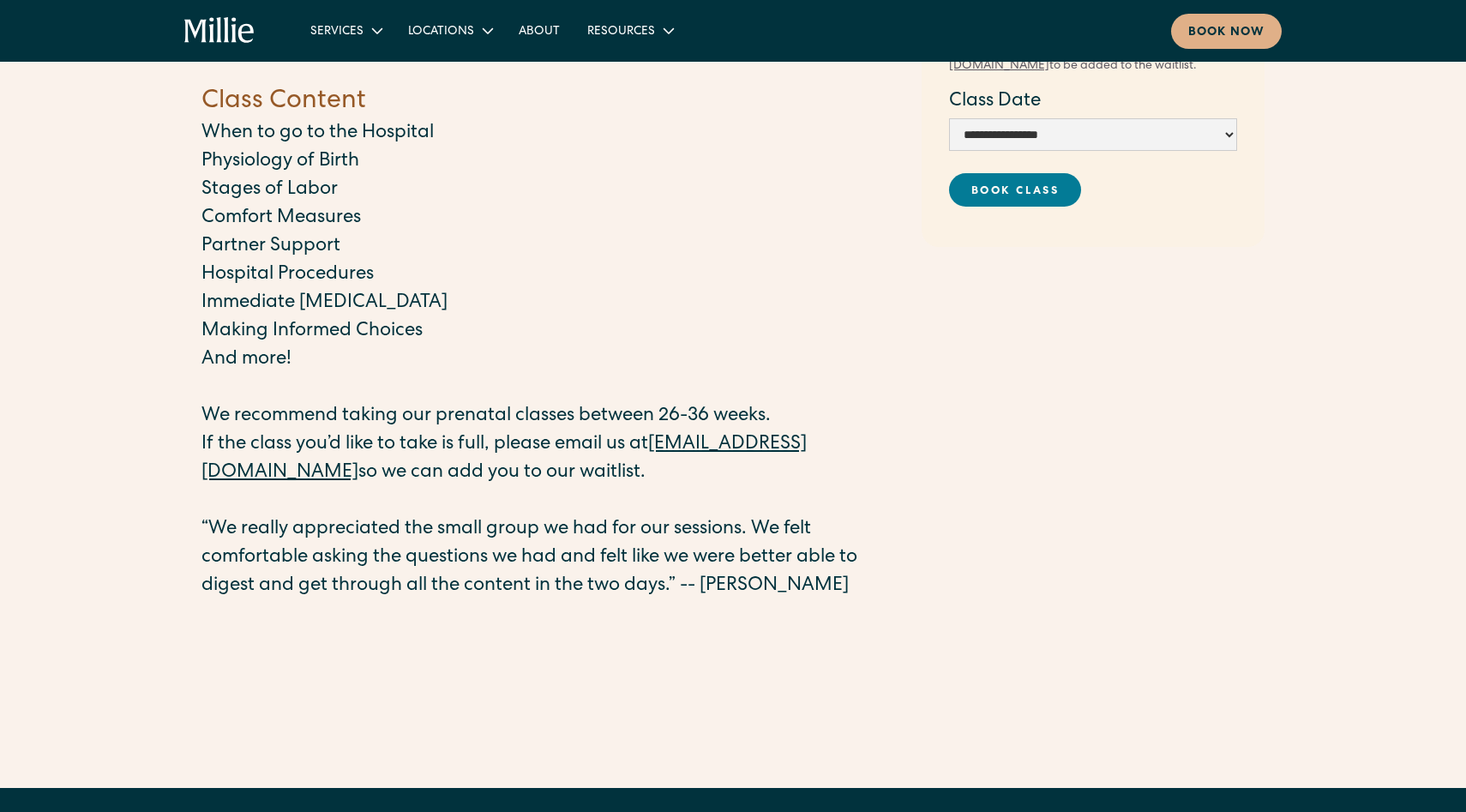
click at [243, 334] on p "Making Informed Choices" at bounding box center [553, 331] width 703 height 28
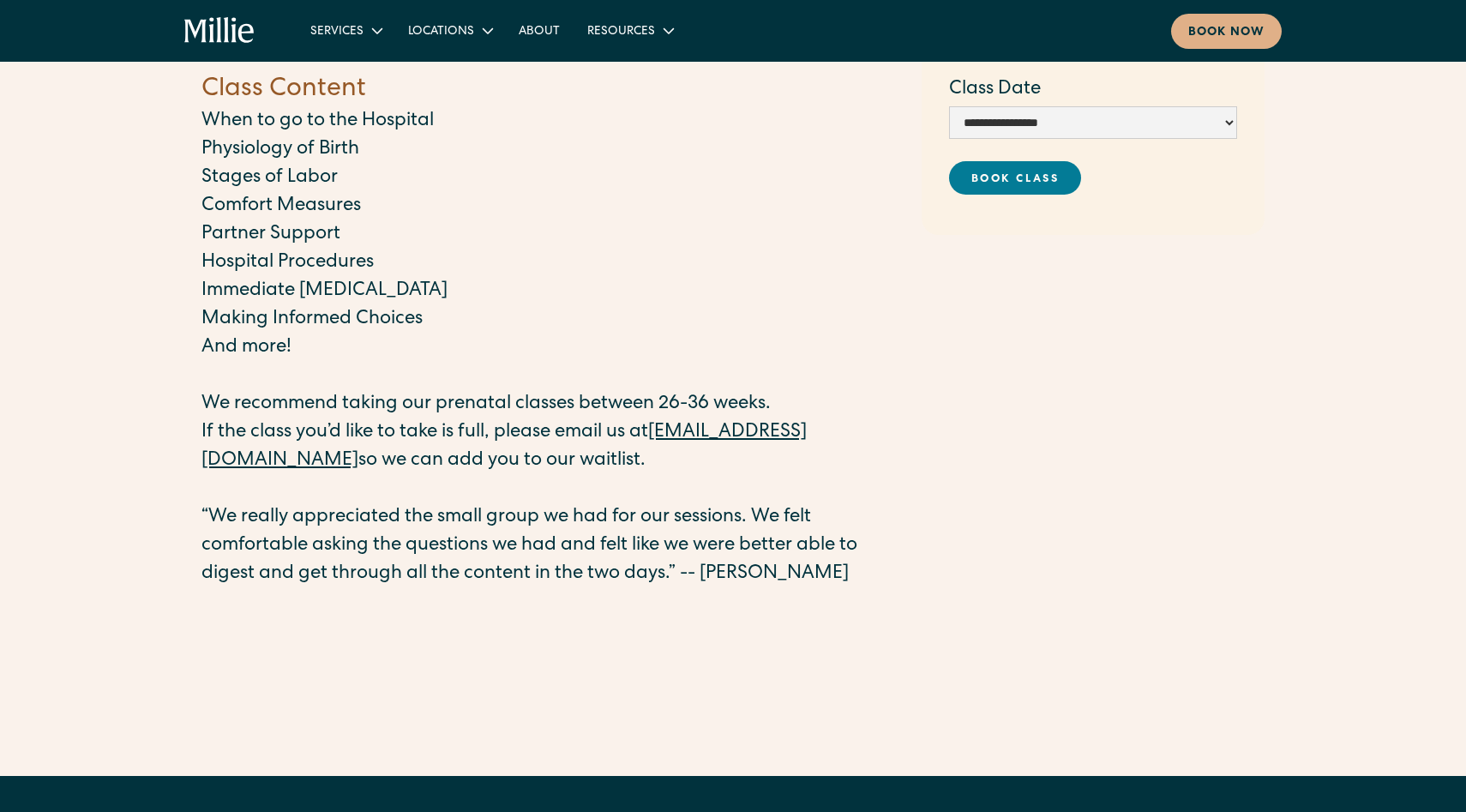
click at [244, 351] on p "And more!" at bounding box center [553, 348] width 703 height 28
click at [260, 410] on p "We recommend taking our prenatal classes between 26-36 weeks." at bounding box center [553, 405] width 703 height 28
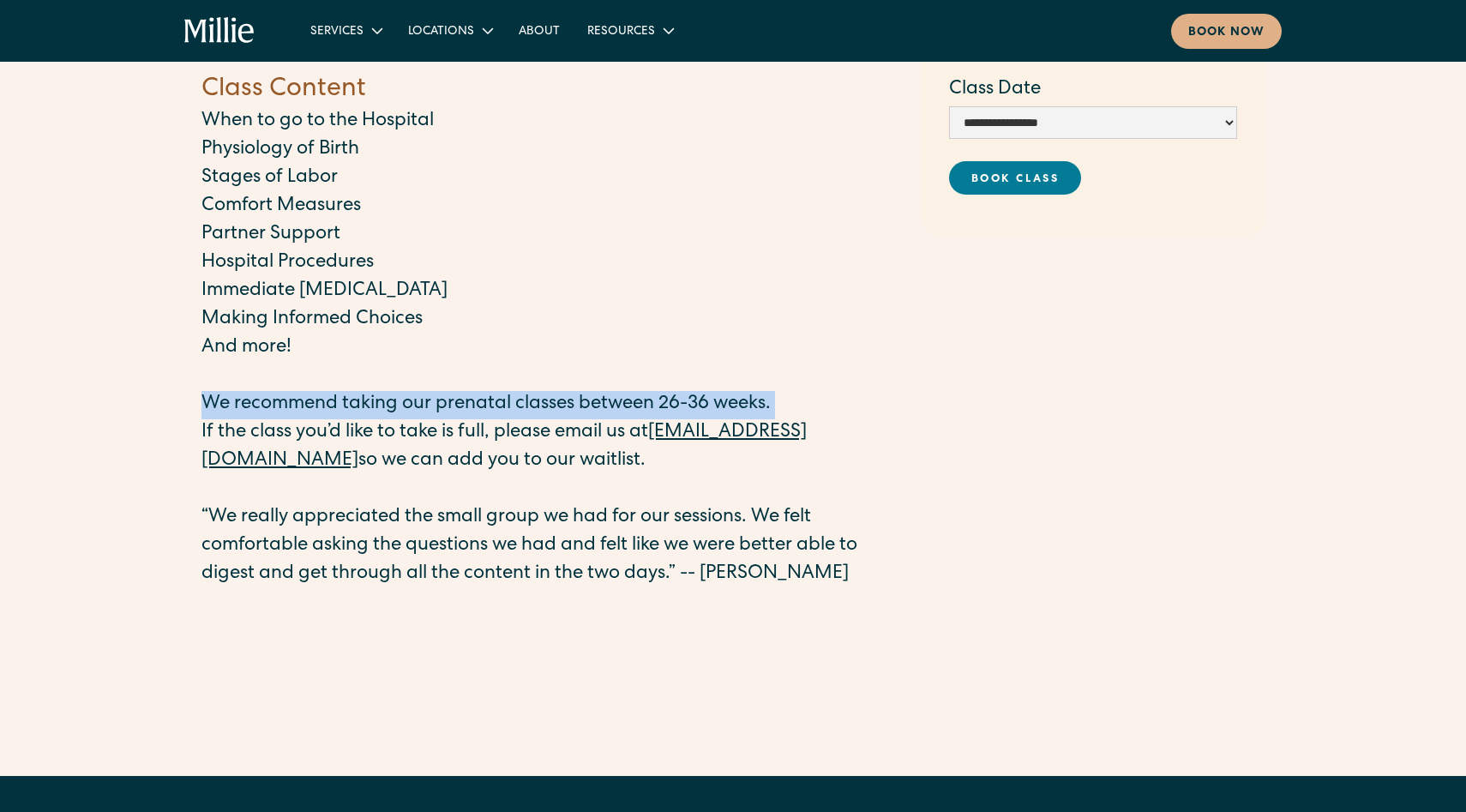
click at [260, 410] on p "We recommend taking our prenatal classes between 26-36 weeks." at bounding box center [553, 405] width 703 height 28
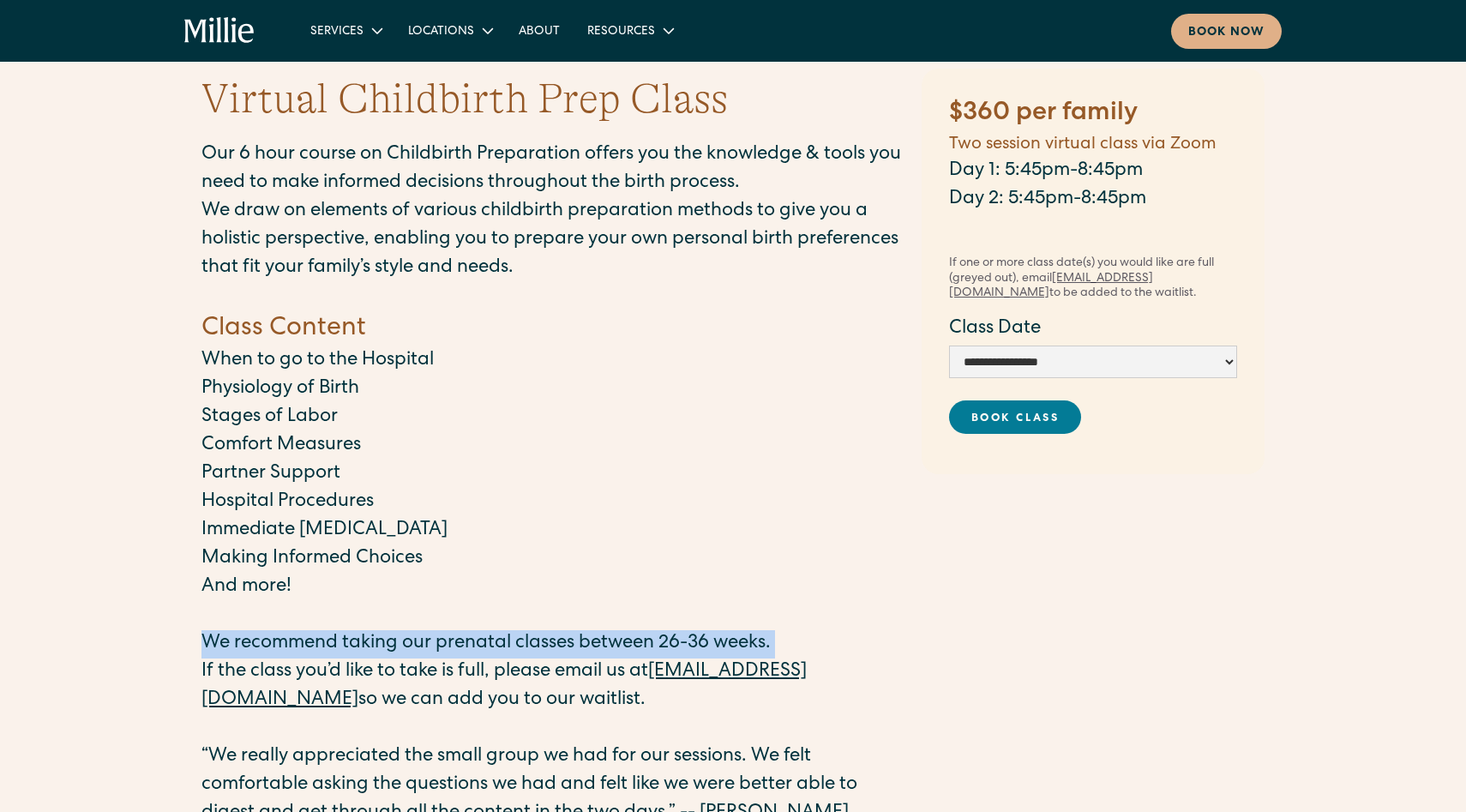
scroll to position [0, 0]
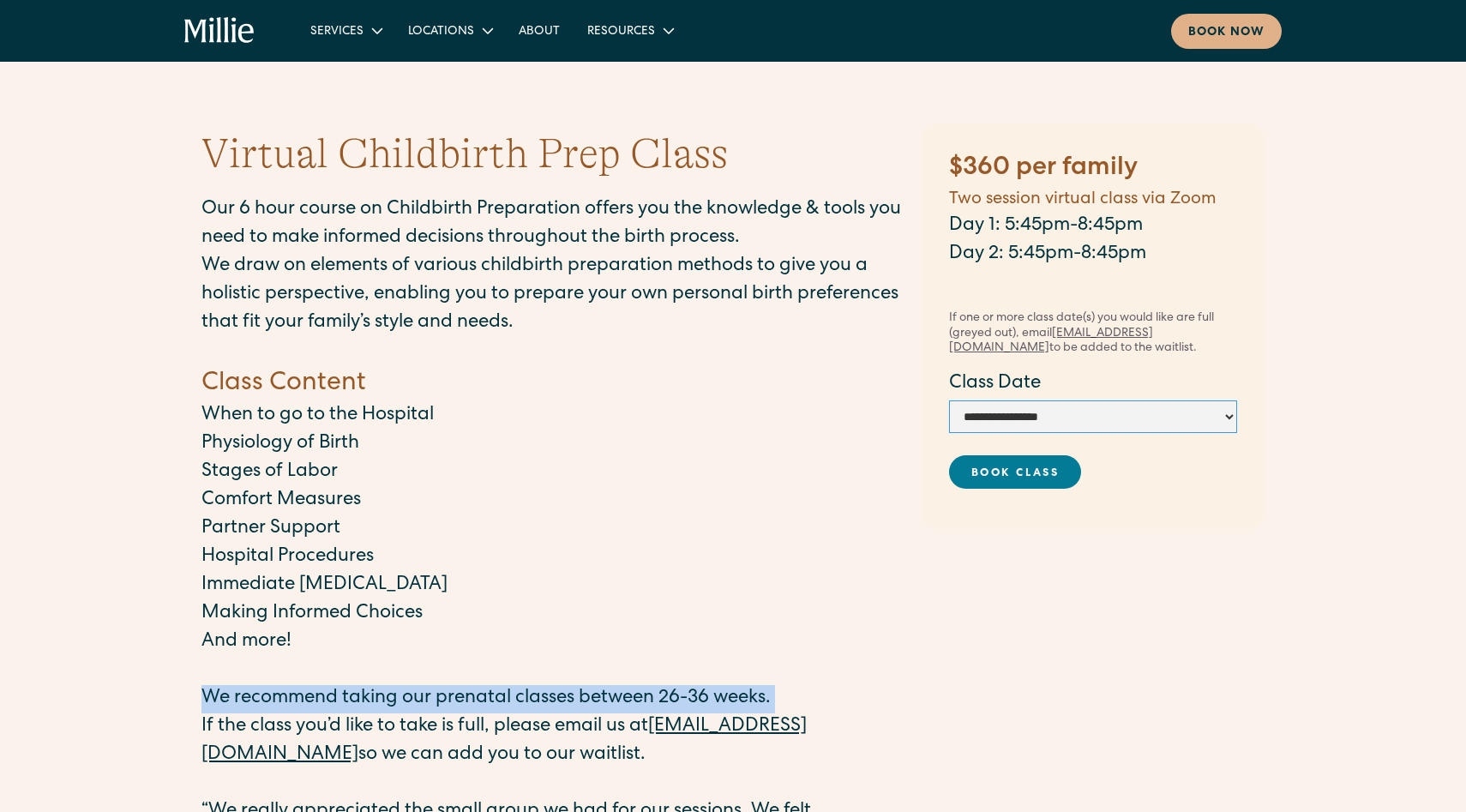
click at [1093, 409] on select "**********" at bounding box center [1092, 416] width 288 height 32
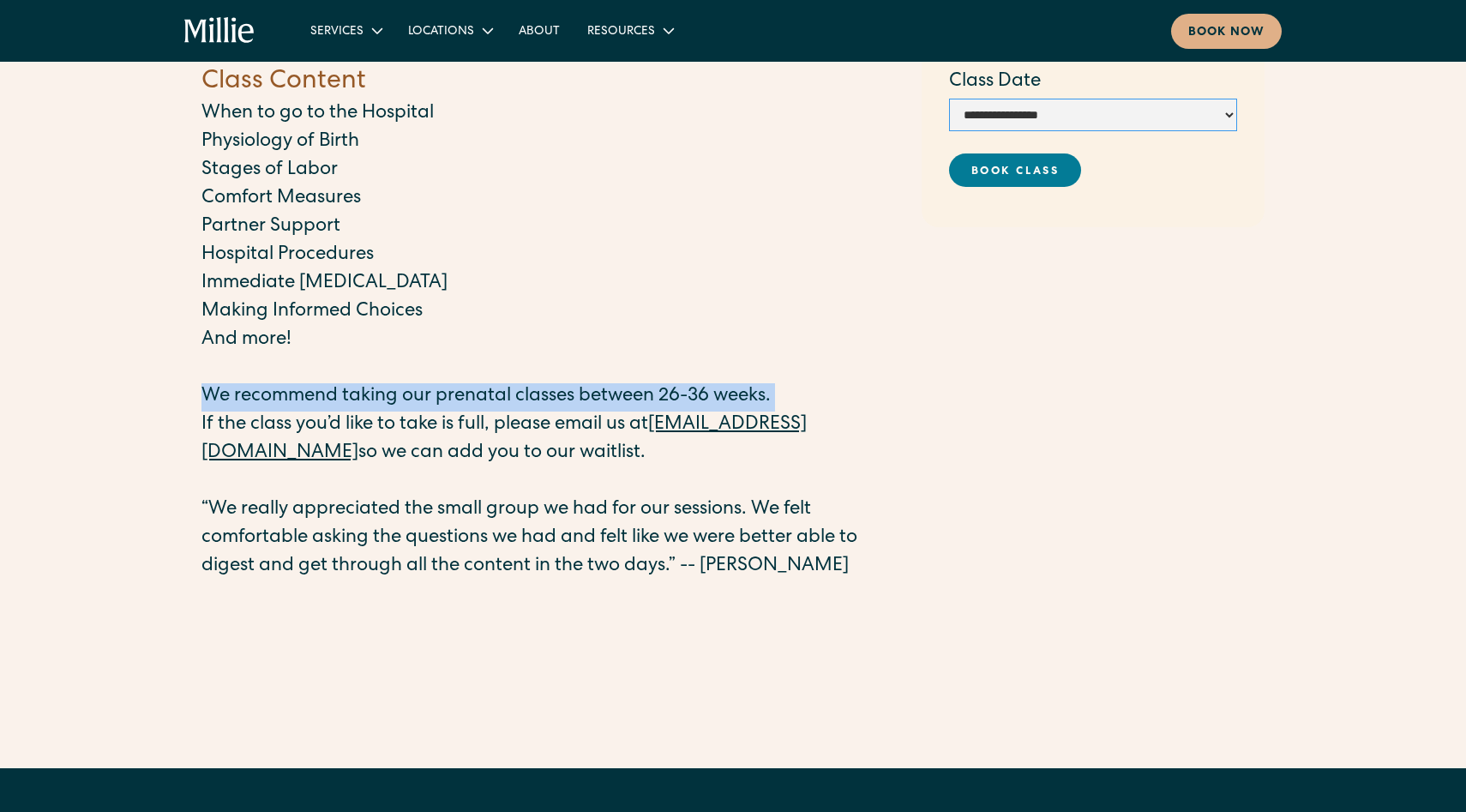
scroll to position [309, 0]
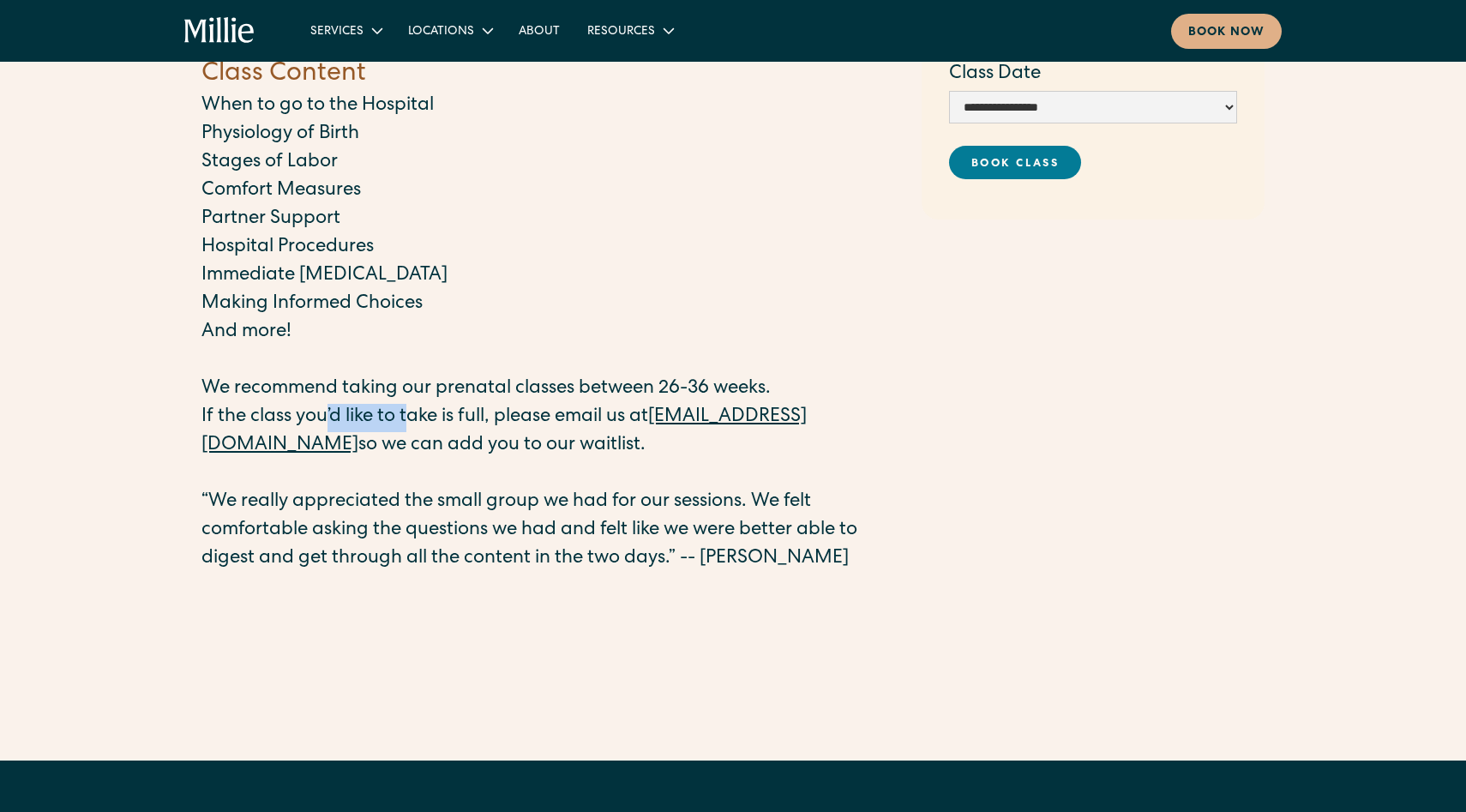
drag, startPoint x: 325, startPoint y: 420, endPoint x: 414, endPoint y: 422, distance: 89.0
click at [414, 422] on p "If the class you’d like to take is full, please email us at classes@millieclini…" at bounding box center [553, 432] width 703 height 57
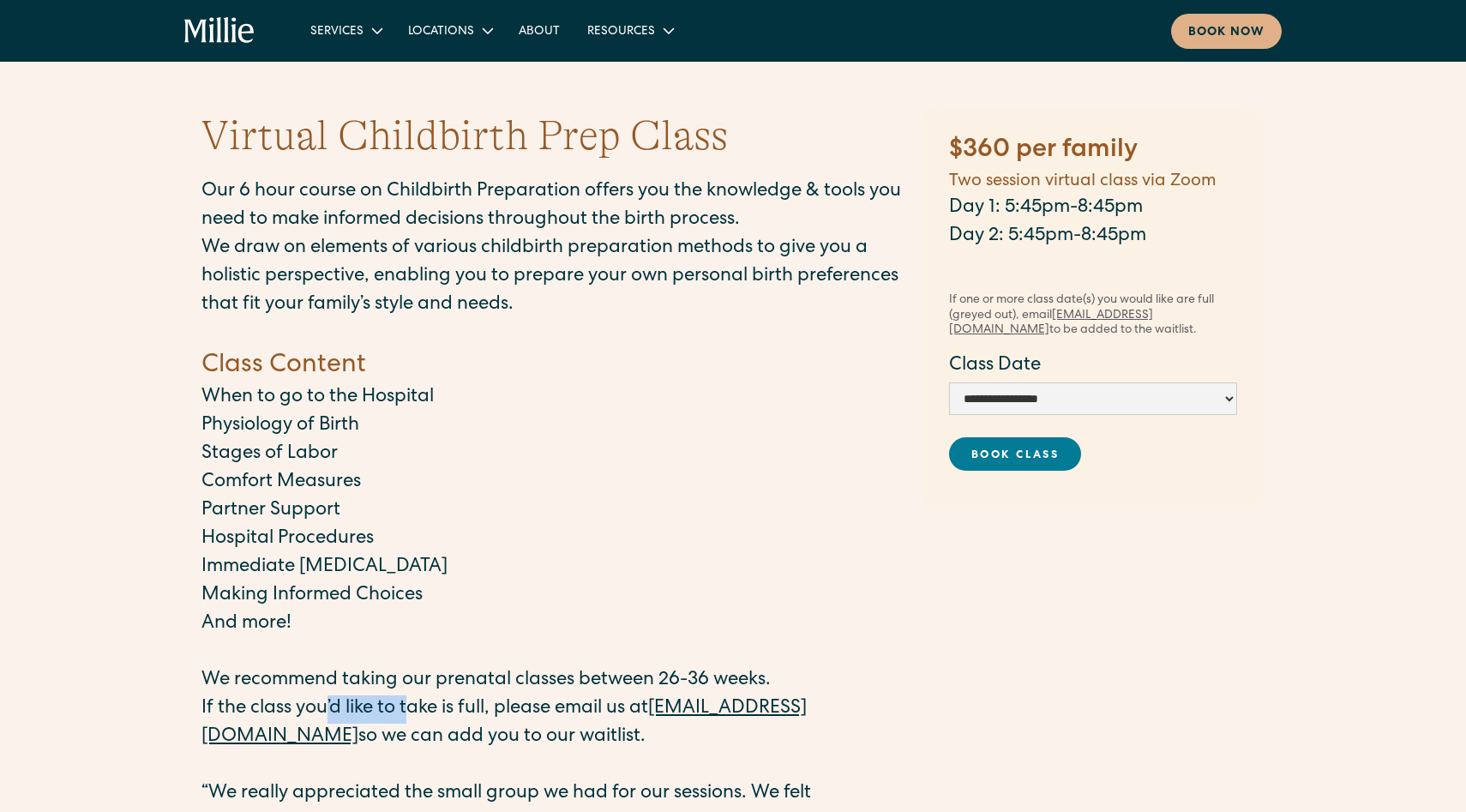
scroll to position [0, 0]
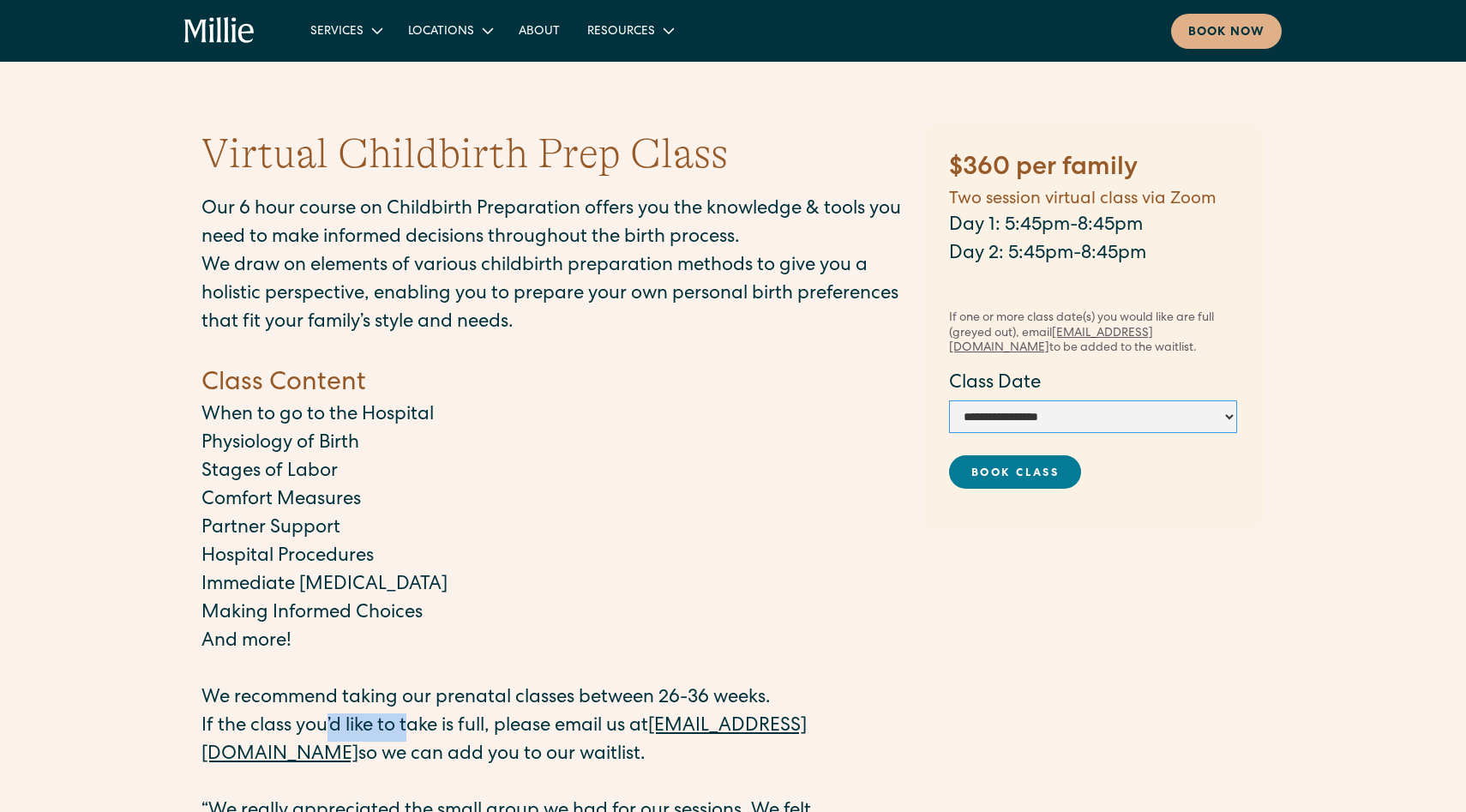
click at [1088, 407] on select "**********" at bounding box center [1092, 416] width 288 height 32
select select "**********"
click at [949, 401] on select "**********" at bounding box center [1092, 416] width 288 height 32
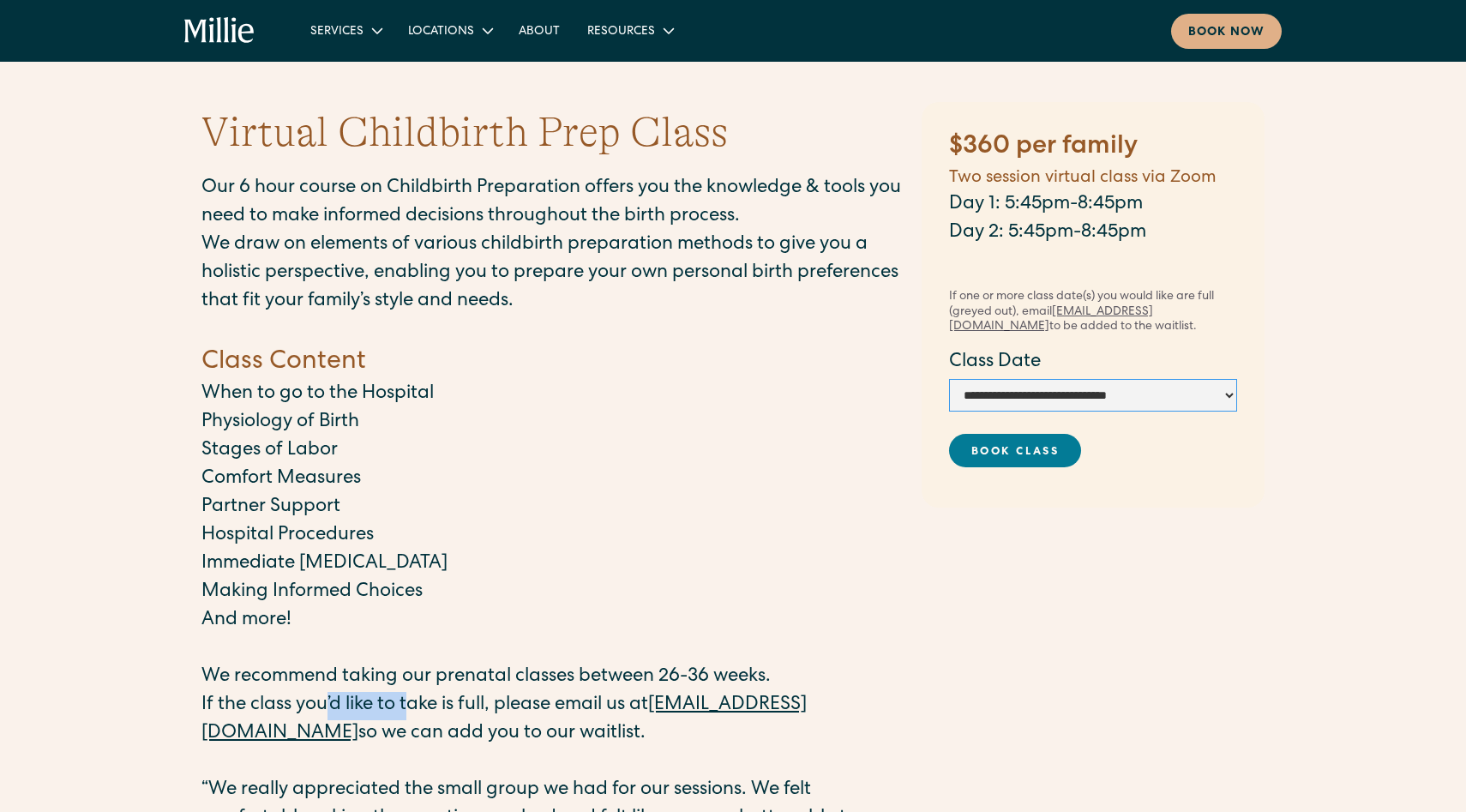
scroll to position [16, 0]
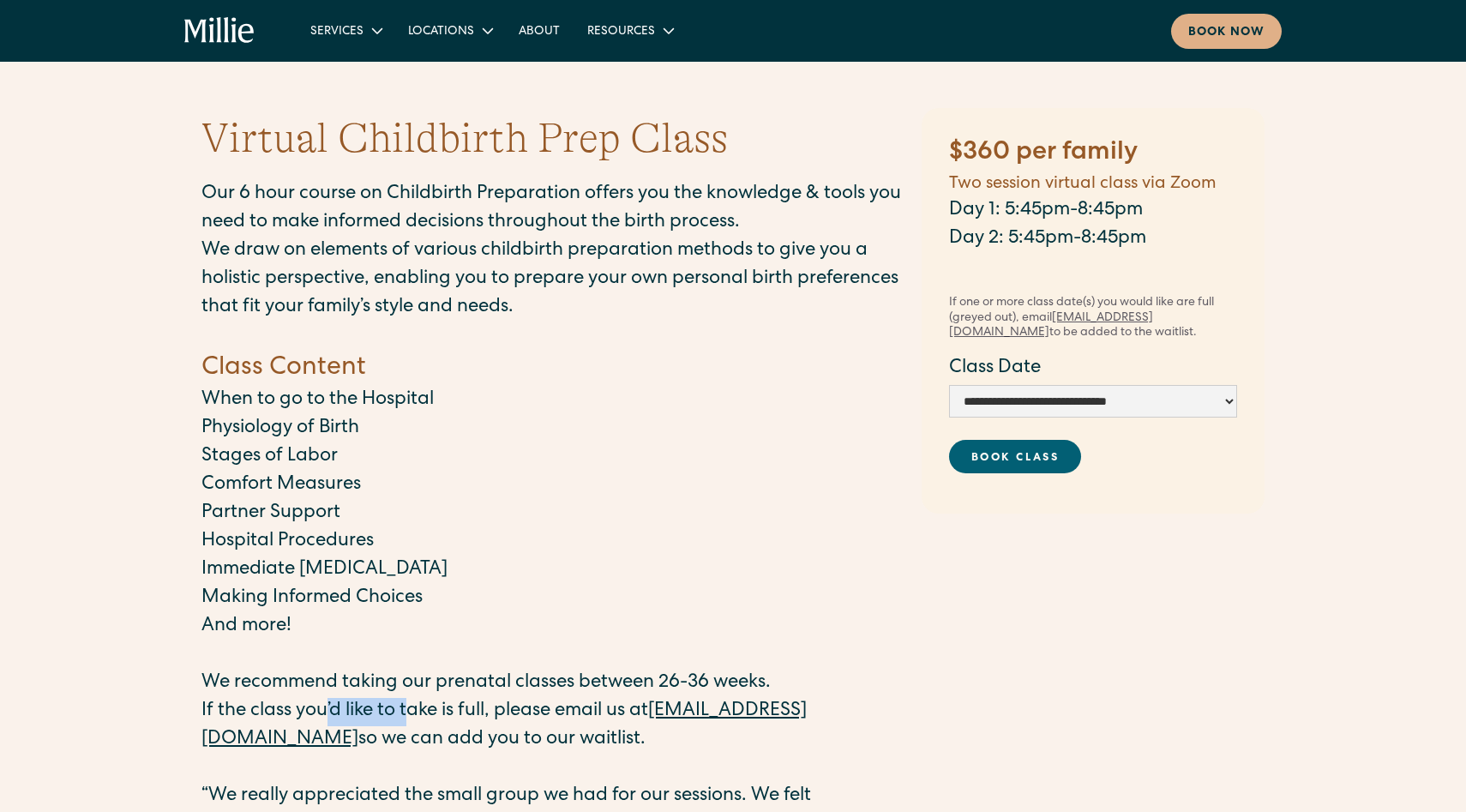
click at [978, 443] on link "Book Class" at bounding box center [1014, 456] width 132 height 33
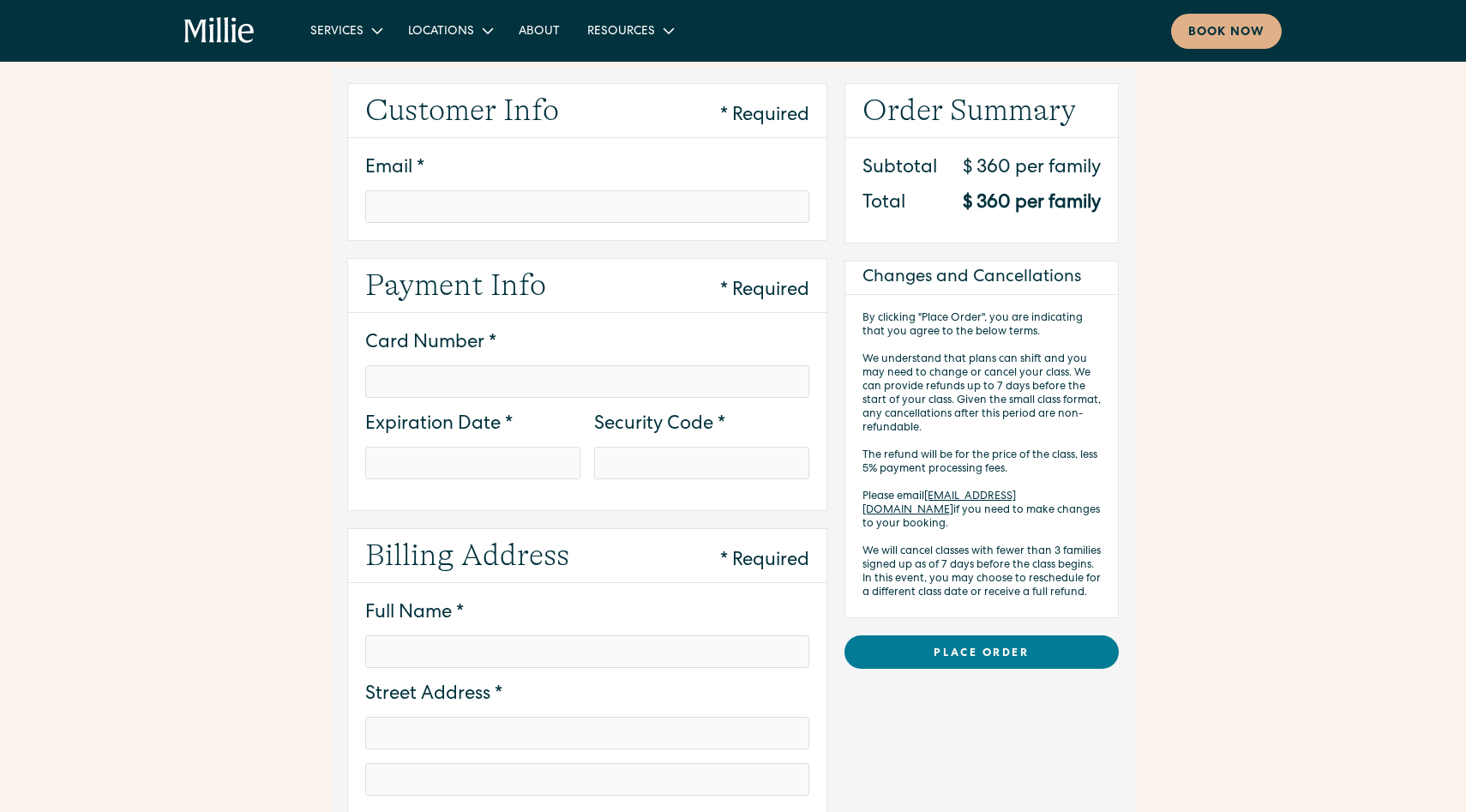
scroll to position [21, 0]
